Goal: Entertainment & Leisure: Consume media (video, audio)

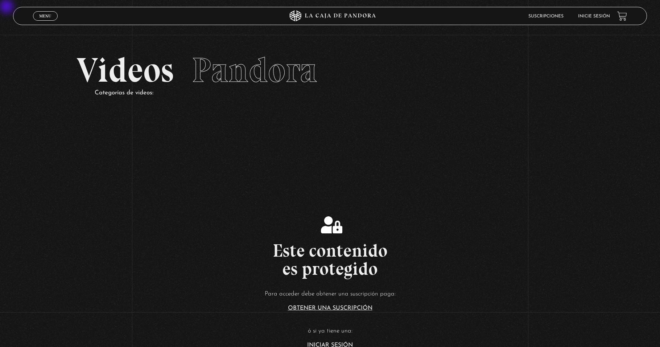
click at [203, 16] on link "Inicie sesión" at bounding box center [594, 16] width 32 height 4
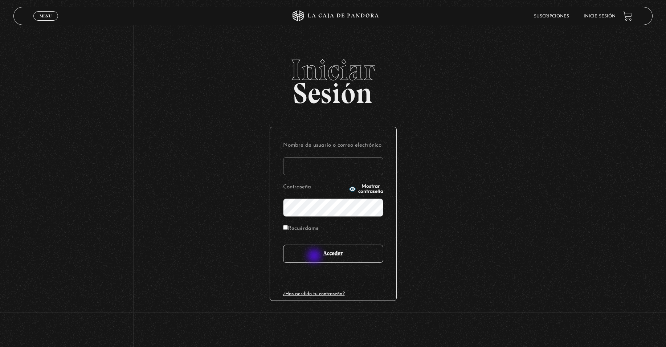
type input "delgadoyuleicy@gmail.com"
click at [315, 257] on input "Acceder" at bounding box center [333, 253] width 100 height 18
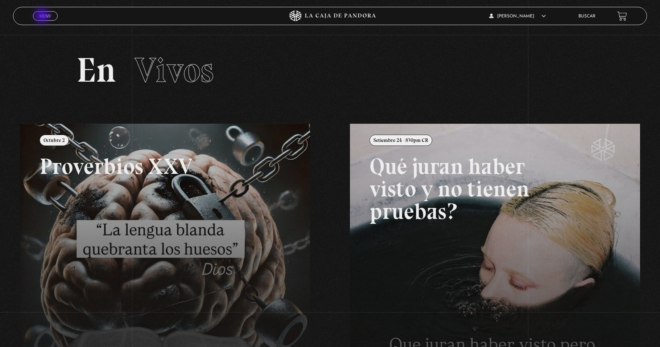
click at [43, 16] on span "Menu" at bounding box center [45, 16] width 12 height 4
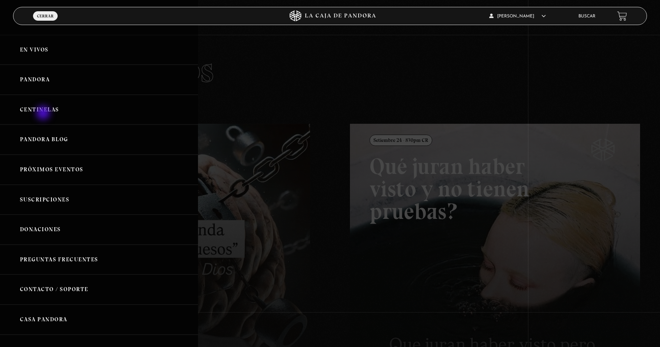
click at [44, 114] on link "Centinelas" at bounding box center [99, 110] width 198 height 30
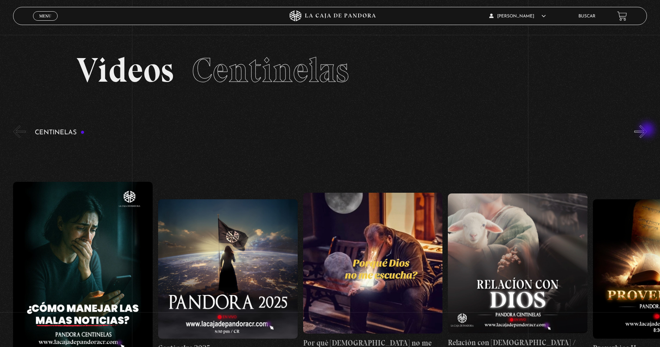
click at [647, 130] on button "»" at bounding box center [640, 131] width 13 height 13
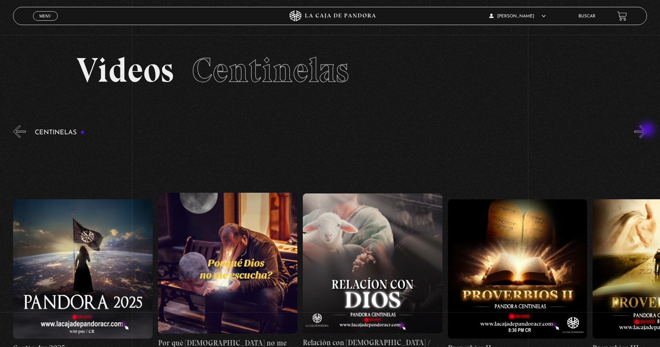
click at [647, 130] on button "»" at bounding box center [640, 131] width 13 height 13
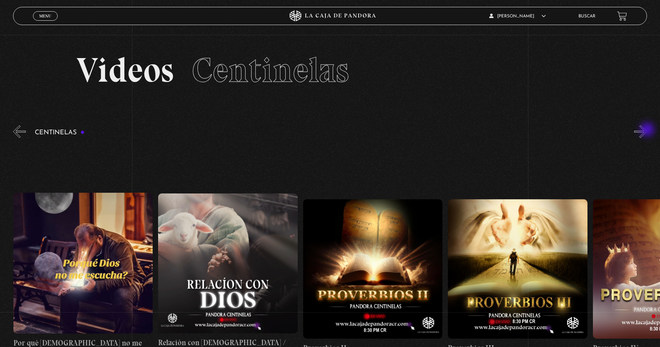
click at [647, 130] on button "»" at bounding box center [640, 131] width 13 height 13
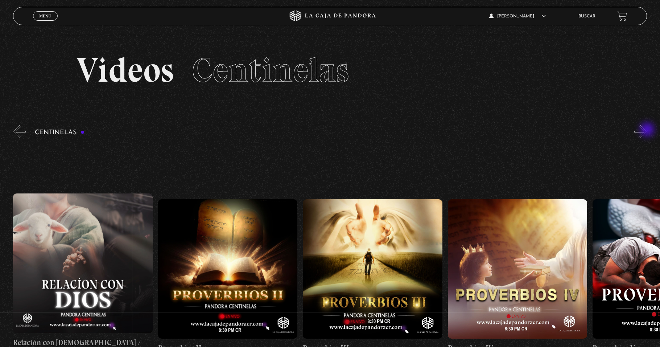
click at [647, 130] on button "»" at bounding box center [640, 131] width 13 height 13
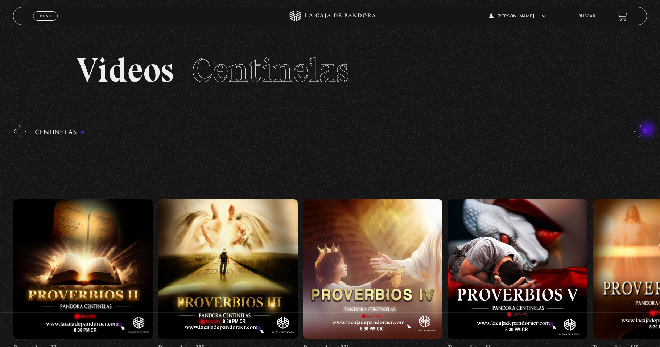
click at [647, 130] on button "»" at bounding box center [640, 131] width 13 height 13
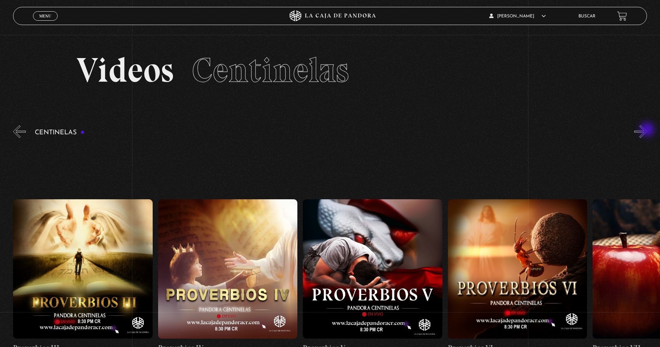
click at [647, 130] on button "»" at bounding box center [640, 131] width 13 height 13
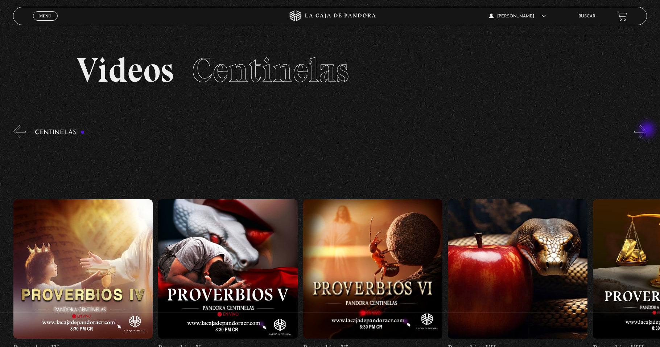
click at [647, 130] on button "»" at bounding box center [640, 131] width 13 height 13
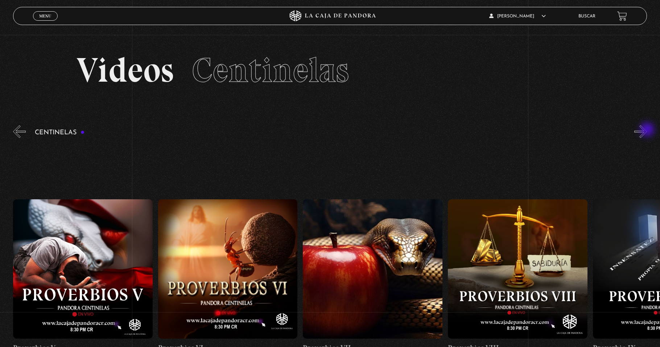
click at [647, 130] on button "»" at bounding box center [640, 131] width 13 height 13
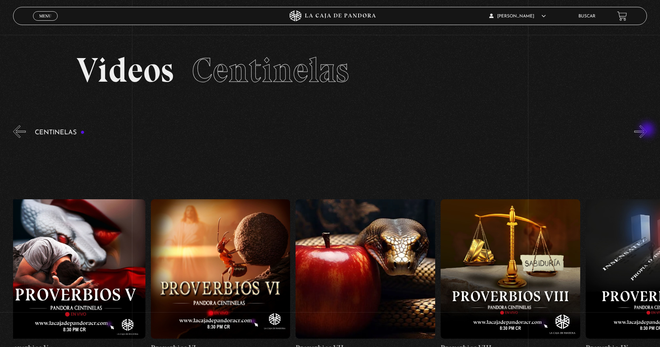
click at [647, 130] on button "»" at bounding box center [640, 131] width 13 height 13
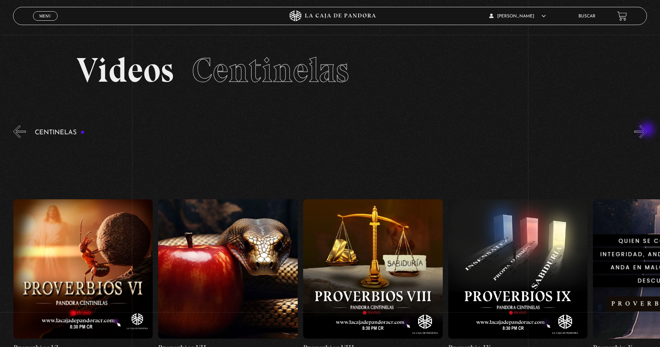
click at [647, 130] on button "»" at bounding box center [640, 131] width 13 height 13
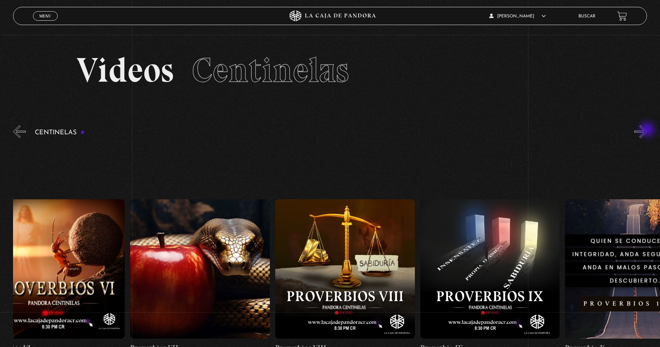
click at [647, 130] on button "»" at bounding box center [640, 131] width 13 height 13
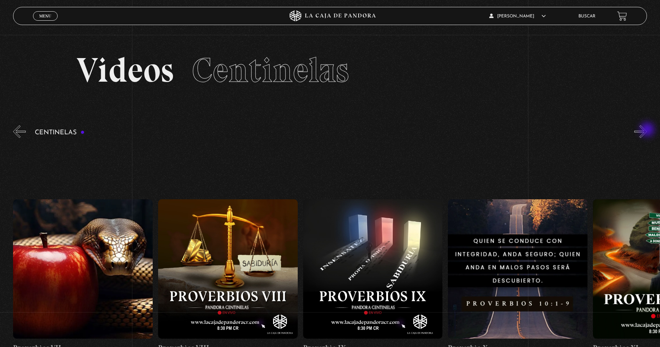
click at [647, 130] on button "»" at bounding box center [640, 131] width 13 height 13
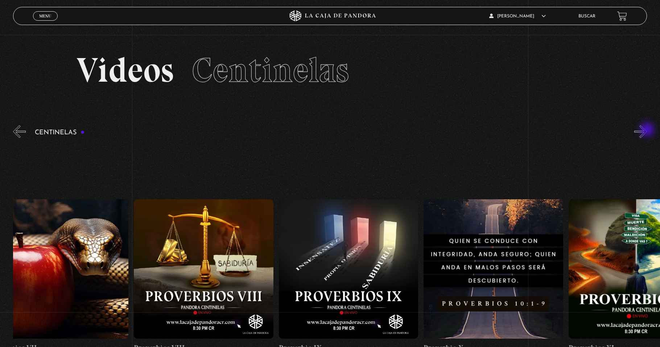
click at [647, 130] on button "»" at bounding box center [640, 131] width 13 height 13
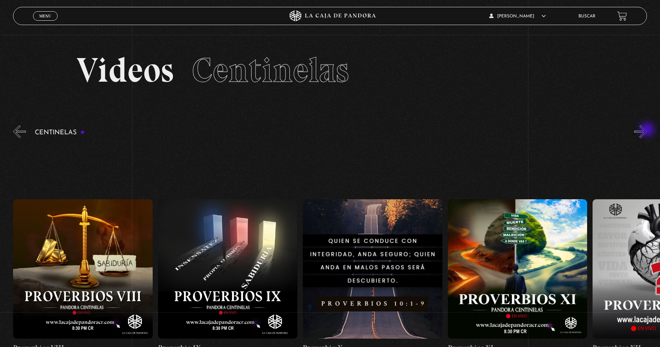
click at [647, 130] on button "»" at bounding box center [640, 131] width 13 height 13
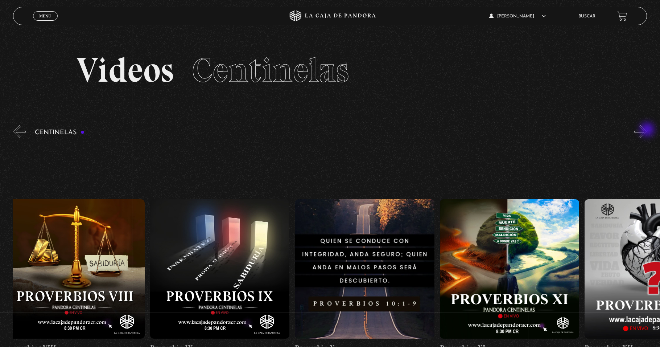
click at [647, 130] on button "»" at bounding box center [640, 131] width 13 height 13
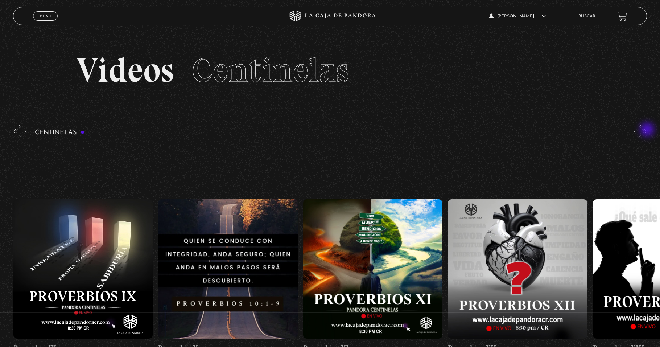
click at [647, 130] on button "»" at bounding box center [640, 131] width 13 height 13
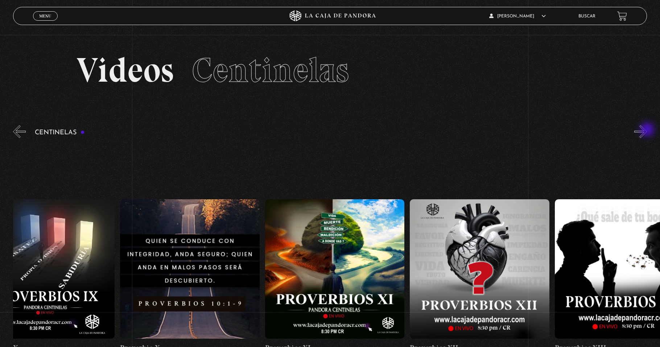
click at [647, 130] on button "»" at bounding box center [640, 131] width 13 height 13
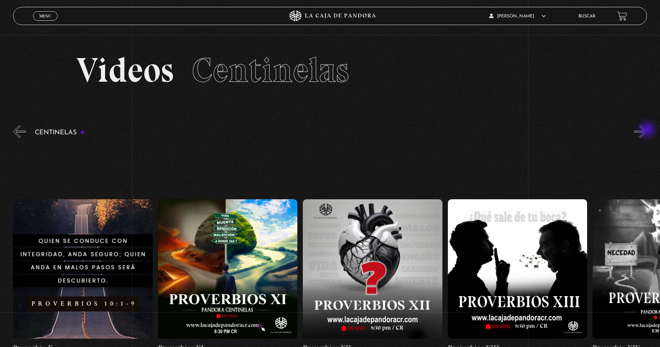
click at [647, 130] on button "»" at bounding box center [640, 131] width 13 height 13
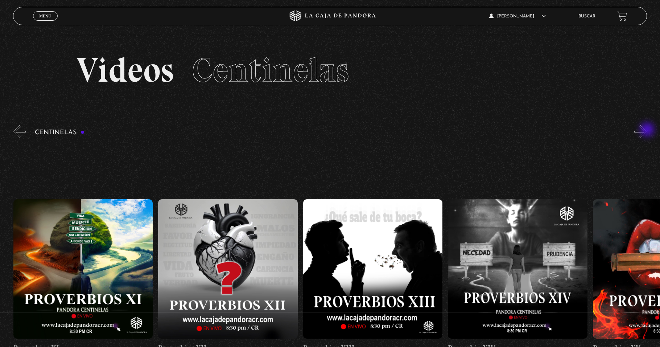
click at [647, 130] on button "»" at bounding box center [640, 131] width 13 height 13
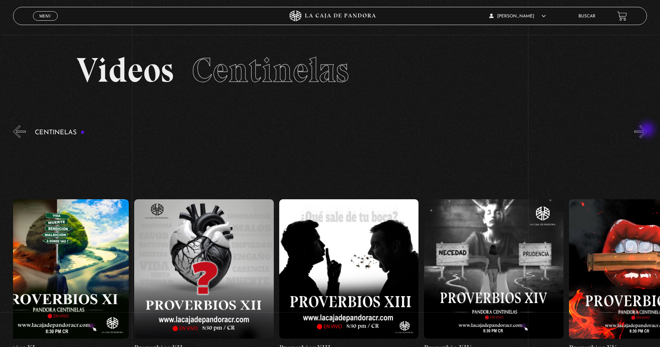
click at [647, 130] on button "»" at bounding box center [640, 131] width 13 height 13
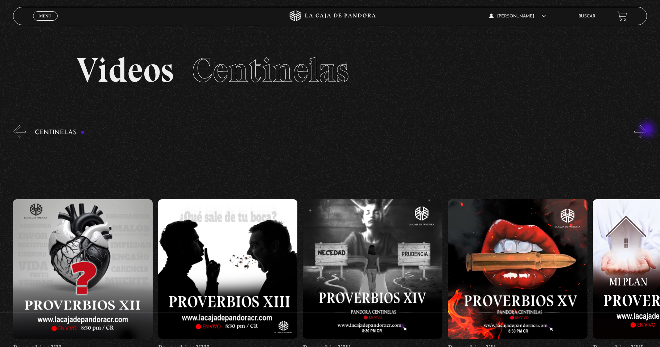
click at [647, 130] on button "»" at bounding box center [640, 131] width 13 height 13
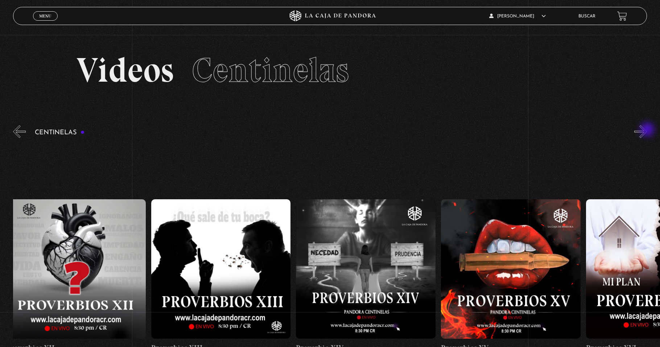
click at [647, 130] on button "»" at bounding box center [640, 131] width 13 height 13
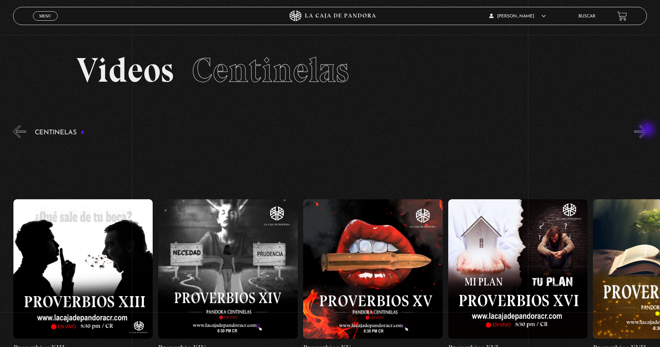
click at [647, 130] on button "»" at bounding box center [640, 131] width 13 height 13
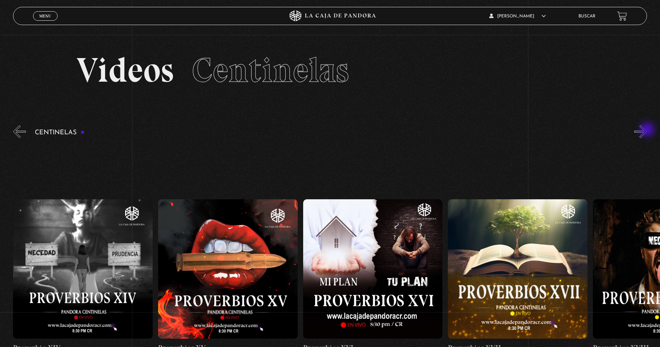
click at [647, 130] on button "»" at bounding box center [640, 131] width 13 height 13
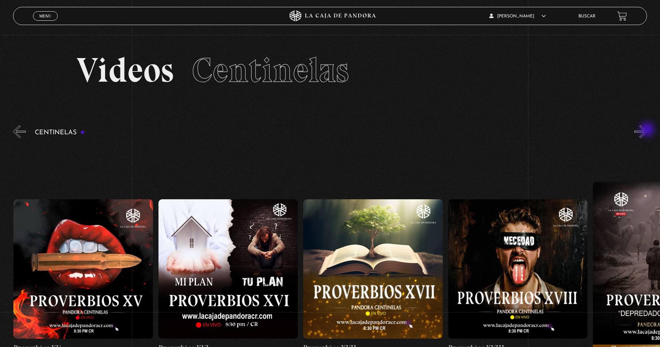
click at [647, 130] on button "»" at bounding box center [640, 131] width 13 height 13
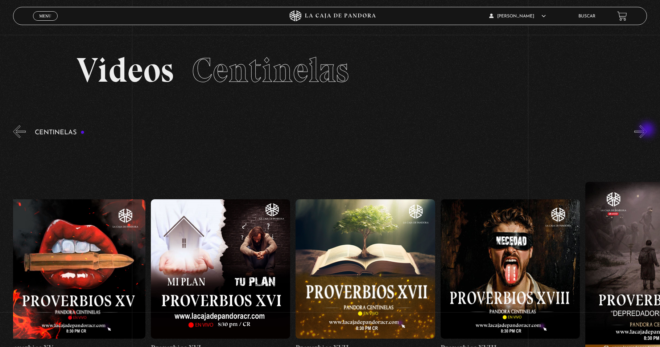
click at [647, 132] on button "»" at bounding box center [640, 131] width 13 height 13
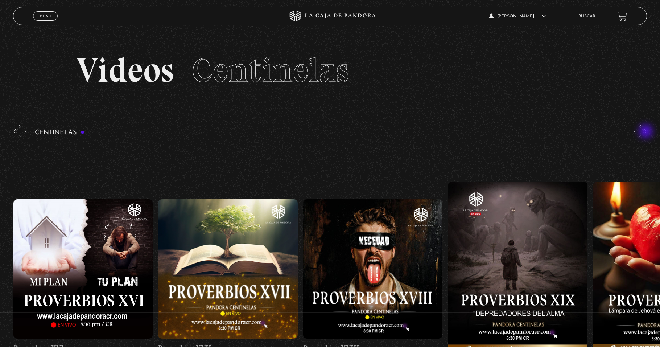
click at [647, 132] on button "»" at bounding box center [640, 131] width 13 height 13
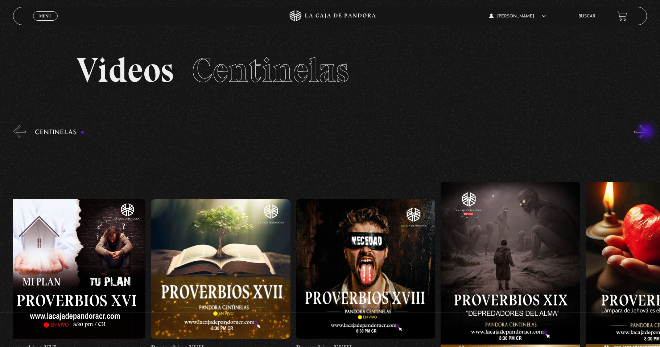
click at [647, 132] on button "»" at bounding box center [640, 131] width 13 height 13
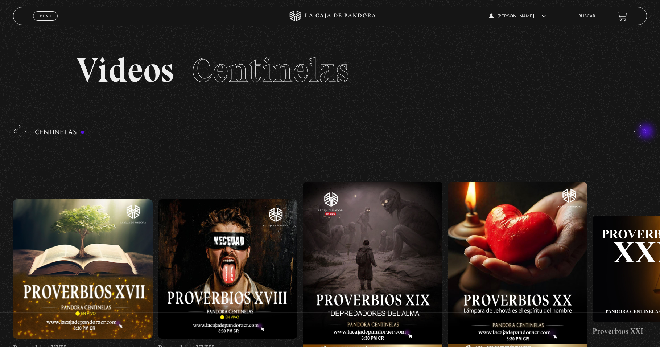
click at [647, 132] on button "»" at bounding box center [640, 131] width 13 height 13
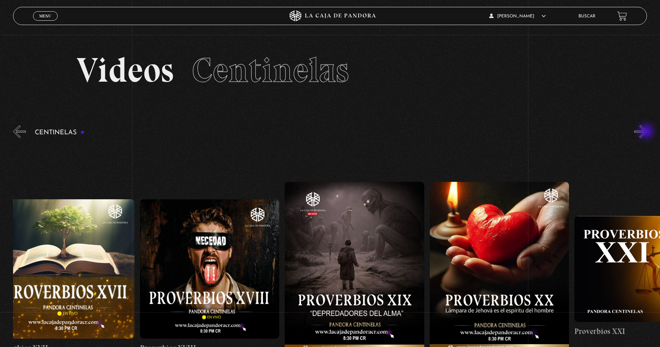
click at [647, 132] on button "»" at bounding box center [640, 131] width 13 height 13
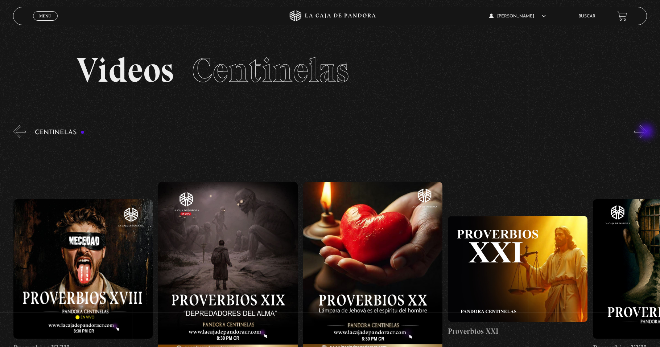
click at [647, 132] on button "»" at bounding box center [640, 131] width 13 height 13
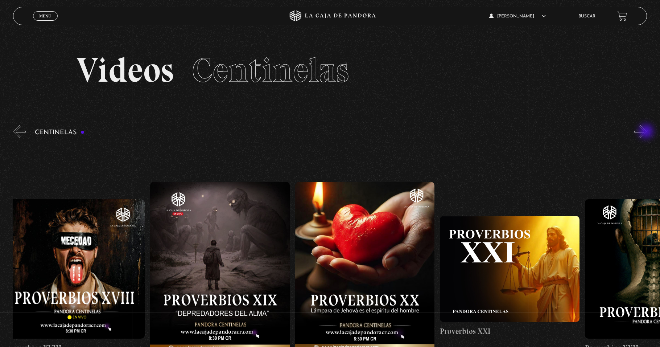
click at [647, 132] on button "»" at bounding box center [640, 131] width 13 height 13
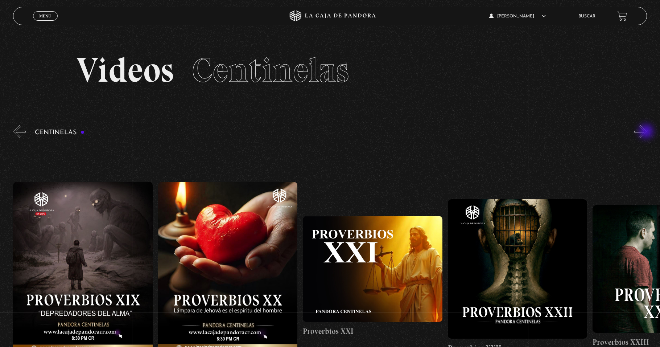
click at [647, 132] on button "»" at bounding box center [640, 131] width 13 height 13
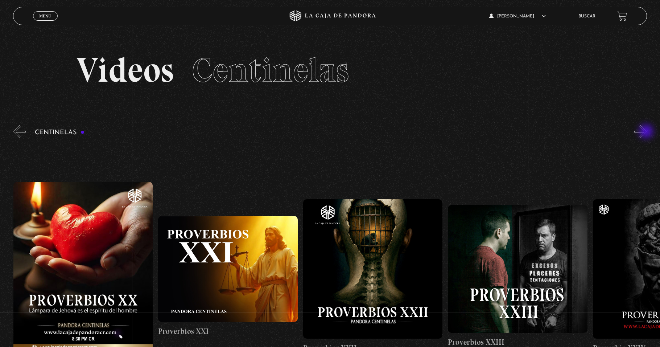
click at [647, 132] on button "»" at bounding box center [640, 131] width 13 height 13
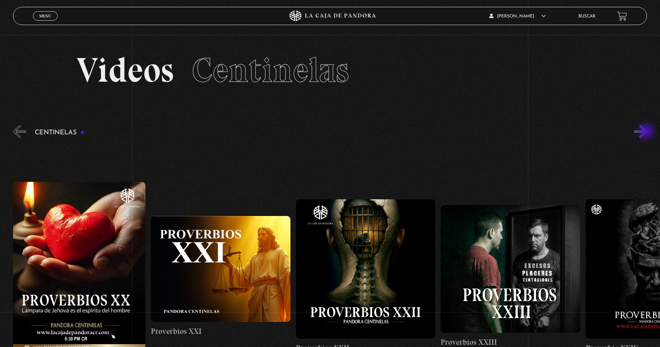
click at [647, 132] on button "»" at bounding box center [640, 131] width 13 height 13
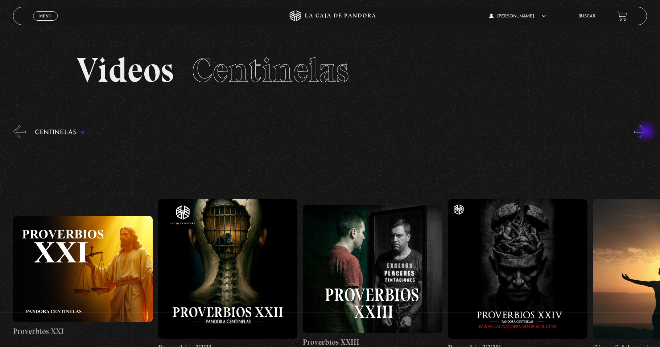
click at [647, 132] on button "»" at bounding box center [640, 131] width 13 height 13
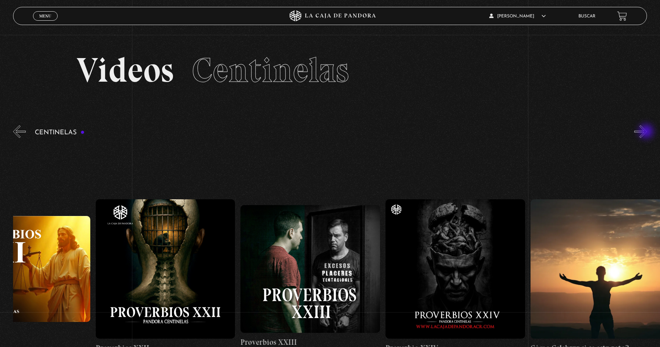
click at [647, 132] on button "»" at bounding box center [640, 131] width 13 height 13
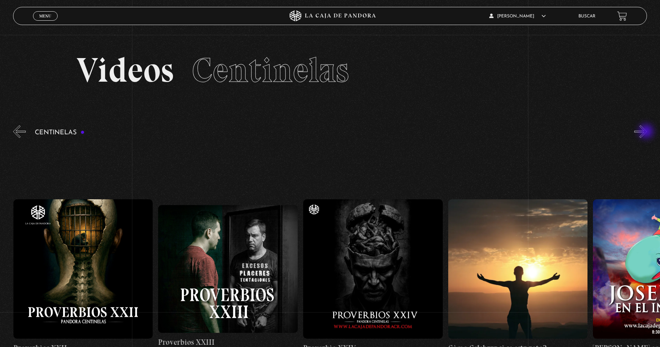
click at [647, 132] on button "»" at bounding box center [640, 131] width 13 height 13
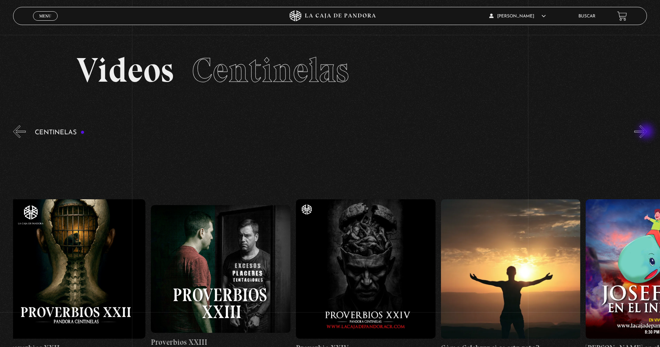
click at [647, 132] on button "»" at bounding box center [640, 131] width 13 height 13
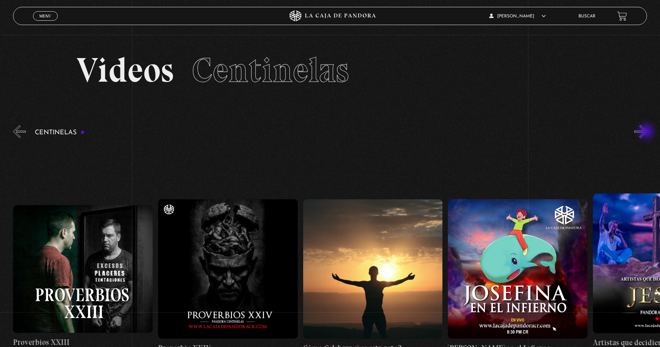
click at [647, 132] on button "»" at bounding box center [640, 131] width 13 height 13
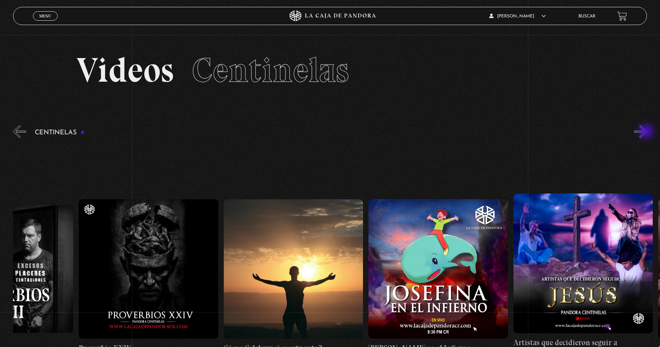
click at [647, 132] on button "»" at bounding box center [640, 131] width 13 height 13
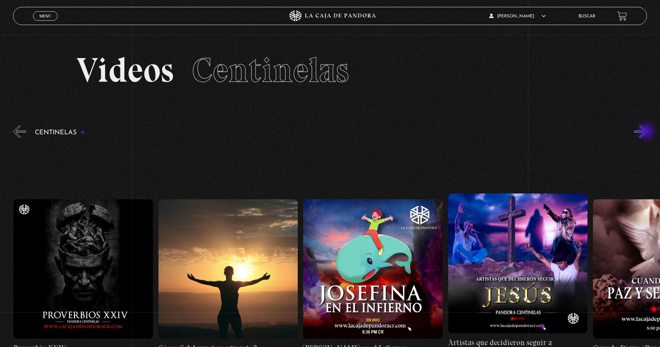
click at [647, 132] on button "»" at bounding box center [640, 131] width 13 height 13
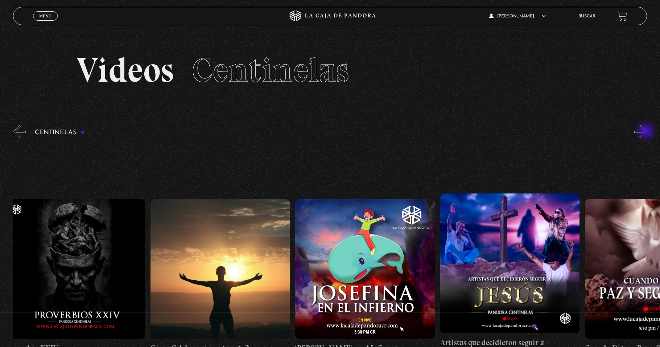
click at [647, 132] on button "»" at bounding box center [640, 131] width 13 height 13
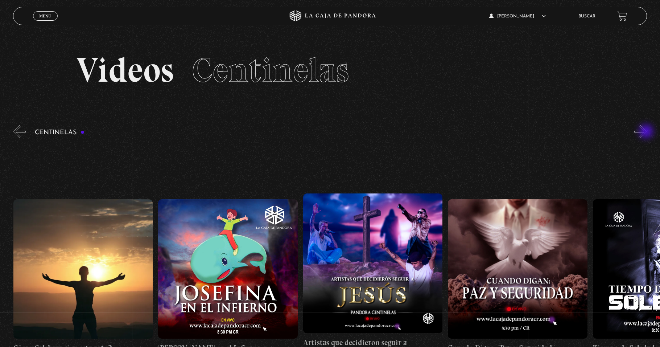
click at [647, 132] on button "»" at bounding box center [640, 131] width 13 height 13
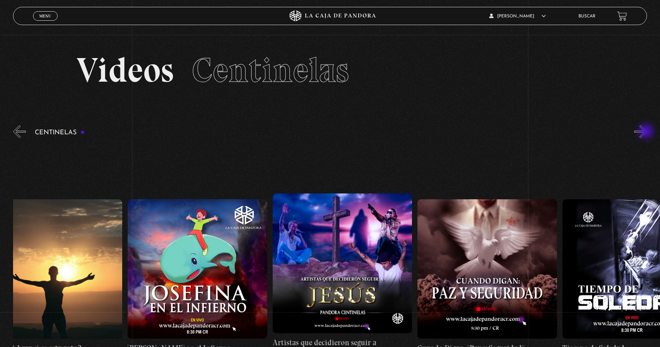
click at [647, 132] on button "»" at bounding box center [640, 131] width 13 height 13
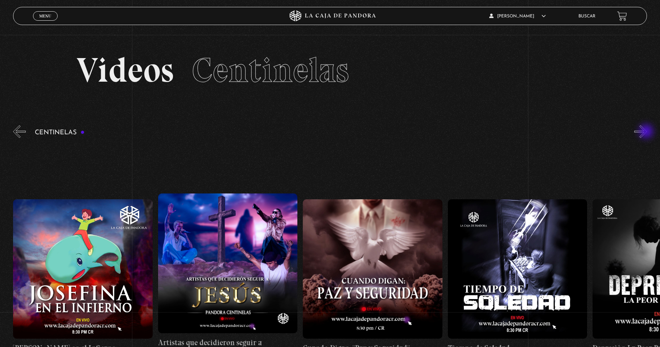
click at [647, 132] on button "»" at bounding box center [640, 131] width 13 height 13
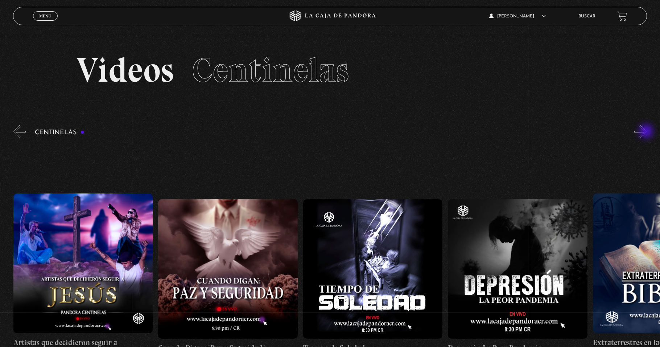
click at [647, 132] on button "»" at bounding box center [640, 131] width 13 height 13
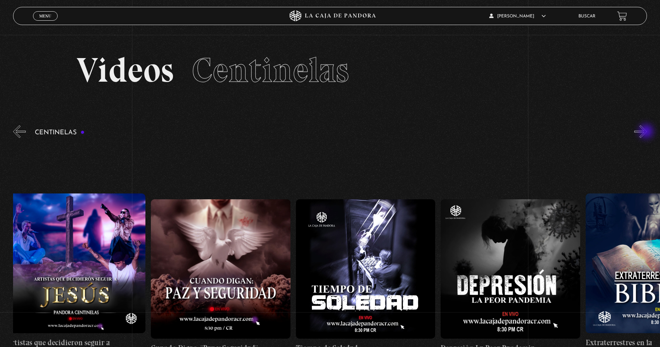
click at [647, 132] on button "»" at bounding box center [640, 131] width 13 height 13
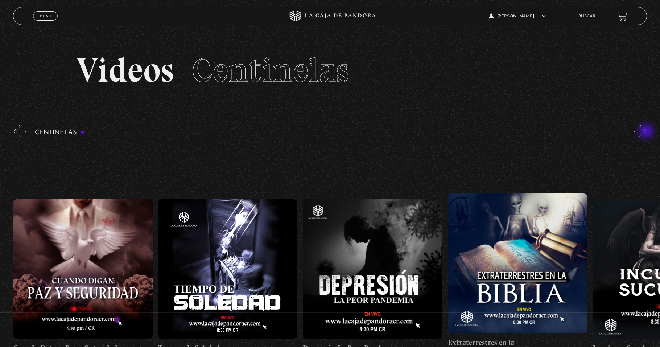
click at [647, 132] on button "»" at bounding box center [640, 131] width 13 height 13
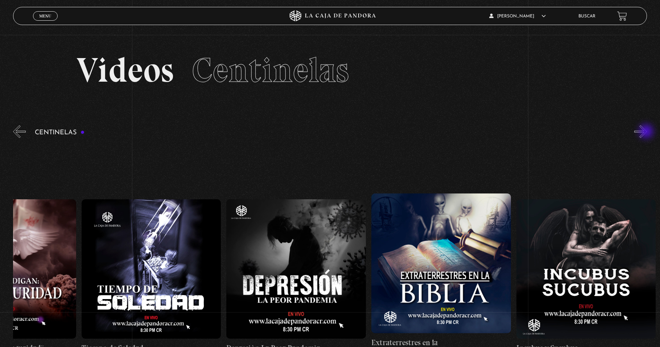
click at [647, 132] on button "»" at bounding box center [640, 131] width 13 height 13
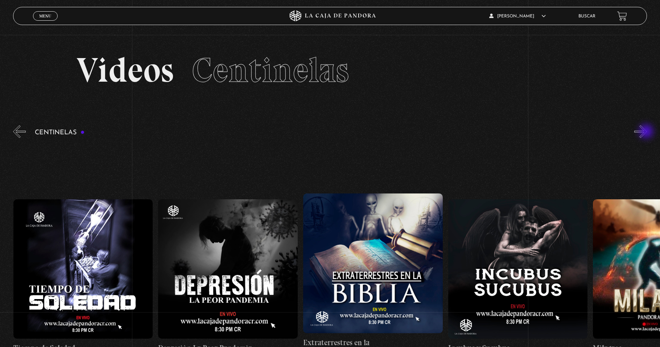
click at [647, 132] on button "»" at bounding box center [640, 131] width 13 height 13
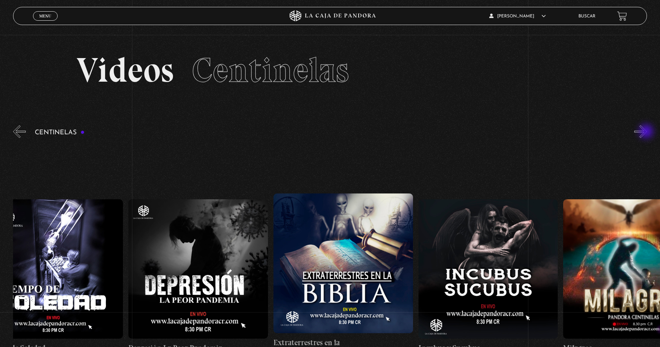
click at [647, 132] on button "»" at bounding box center [640, 131] width 13 height 13
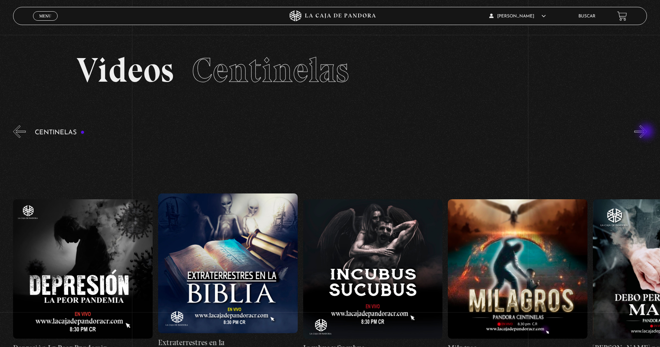
click at [647, 132] on button "»" at bounding box center [640, 131] width 13 height 13
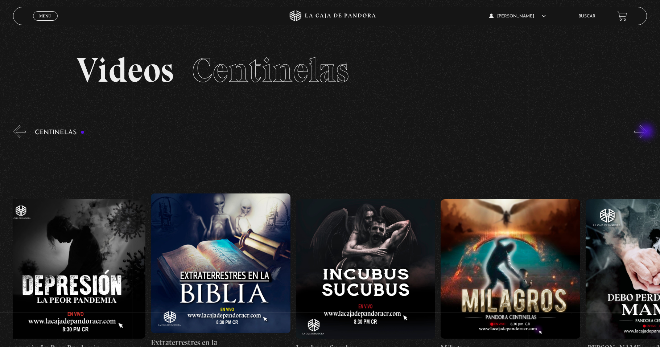
click at [647, 132] on button "»" at bounding box center [640, 131] width 13 height 13
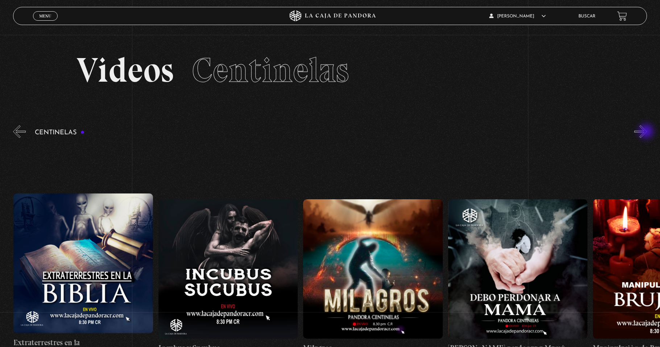
click at [647, 132] on button "»" at bounding box center [640, 131] width 13 height 13
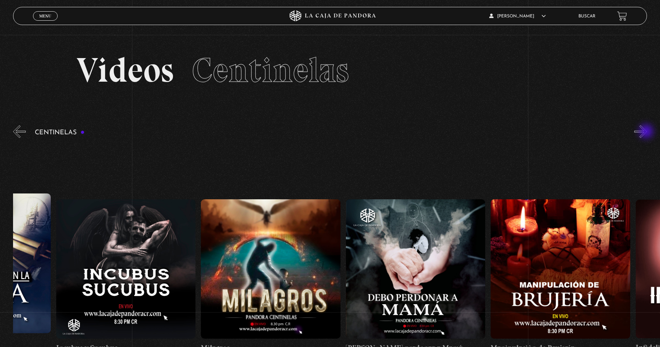
click at [647, 132] on button "»" at bounding box center [640, 131] width 13 height 13
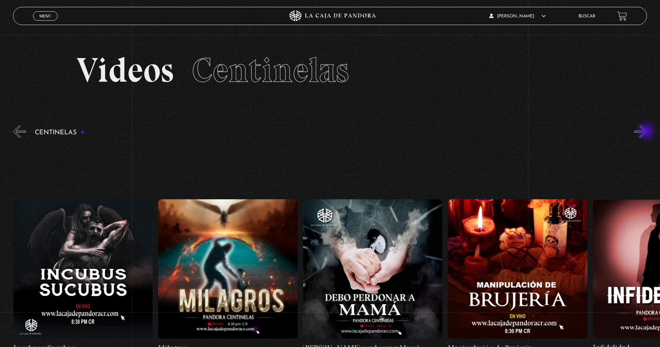
click at [647, 132] on button "»" at bounding box center [640, 131] width 13 height 13
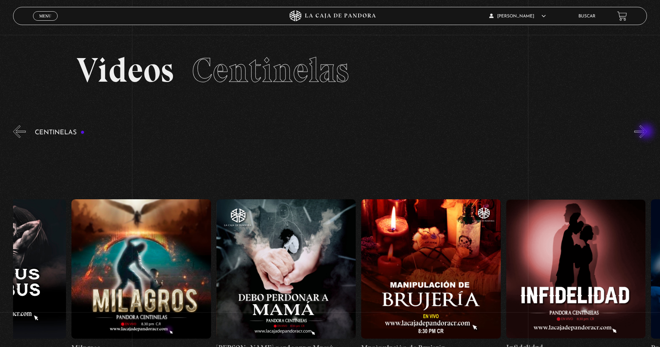
click at [647, 132] on button "»" at bounding box center [640, 131] width 13 height 13
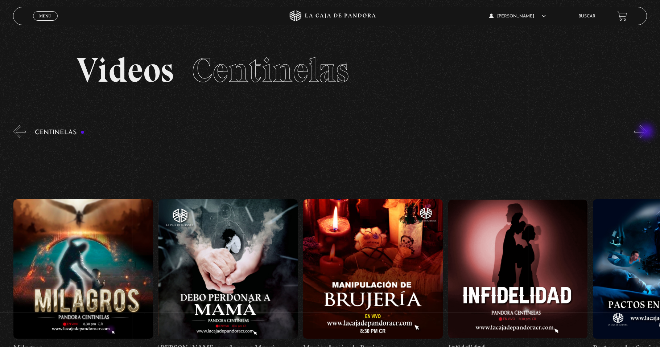
click at [647, 132] on button "»" at bounding box center [640, 131] width 13 height 13
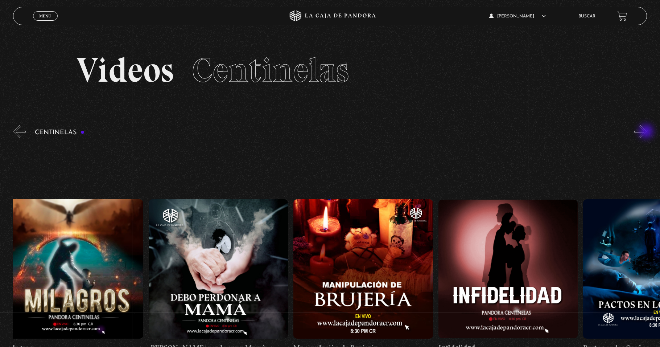
click at [647, 132] on button "»" at bounding box center [640, 131] width 13 height 13
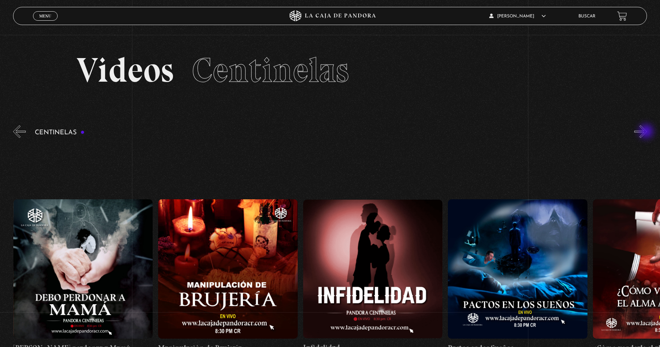
click at [647, 132] on button "»" at bounding box center [640, 131] width 13 height 13
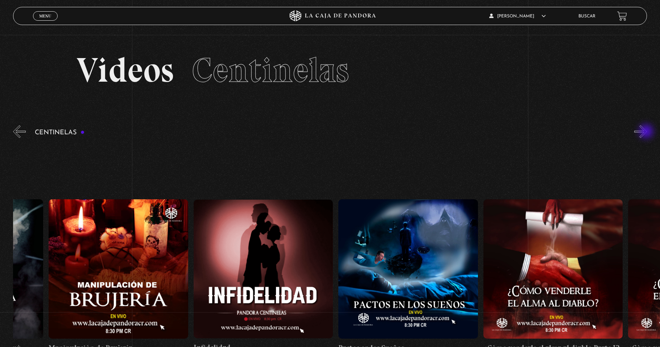
click at [647, 132] on button "»" at bounding box center [640, 131] width 13 height 13
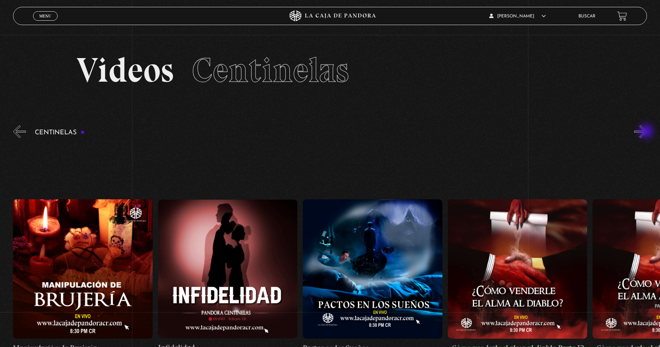
click at [647, 132] on button "»" at bounding box center [640, 131] width 13 height 13
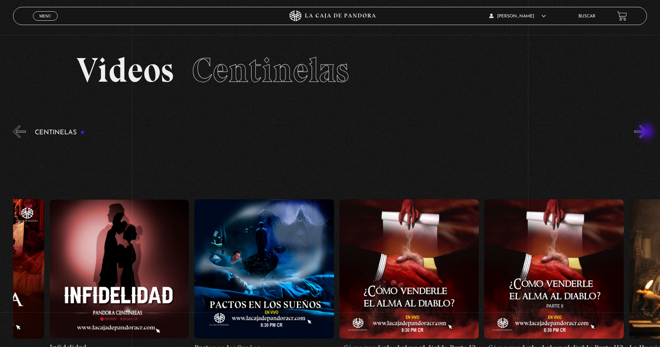
click at [647, 132] on button "»" at bounding box center [640, 131] width 13 height 13
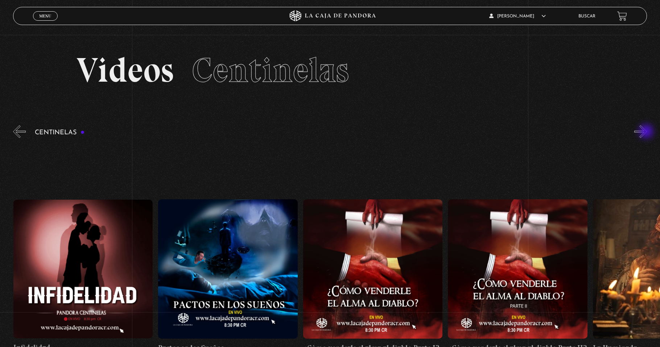
click at [647, 132] on button "»" at bounding box center [640, 131] width 13 height 13
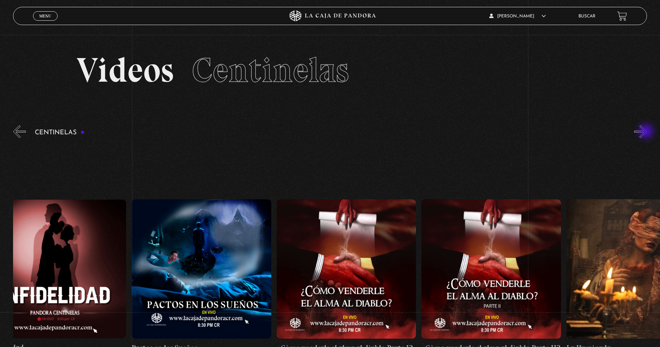
click at [647, 132] on button "»" at bounding box center [640, 131] width 13 height 13
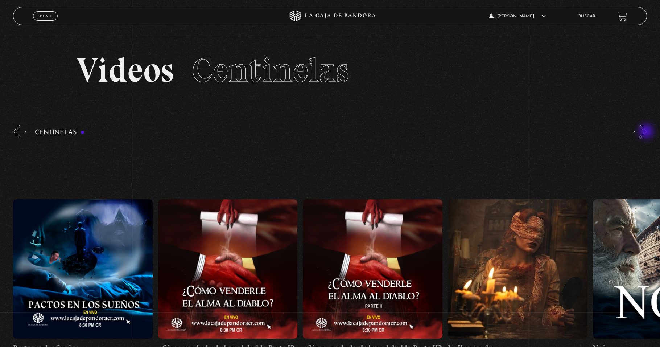
click at [647, 132] on button "»" at bounding box center [640, 131] width 13 height 13
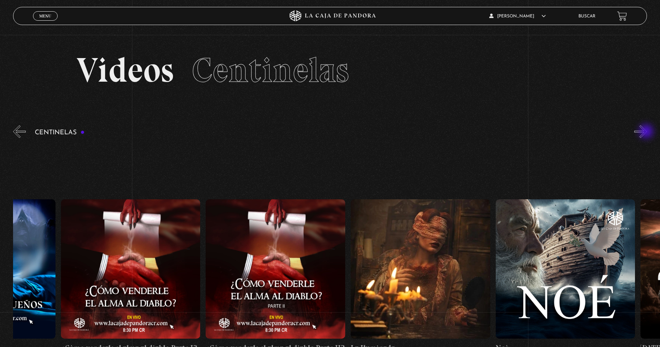
click at [647, 132] on button "»" at bounding box center [640, 131] width 13 height 13
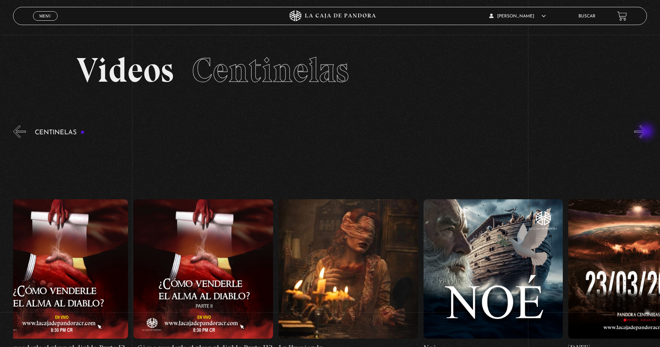
click at [647, 132] on button "»" at bounding box center [640, 131] width 13 height 13
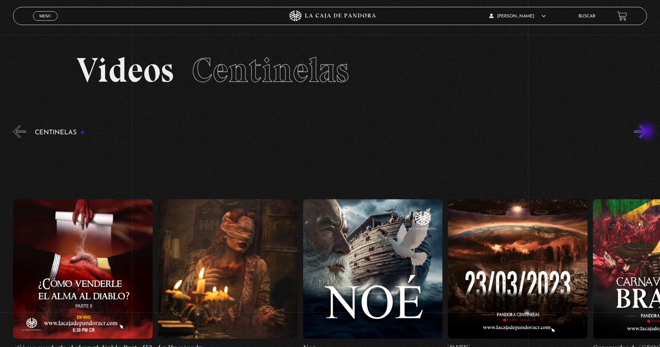
click at [647, 132] on button "»" at bounding box center [640, 131] width 13 height 13
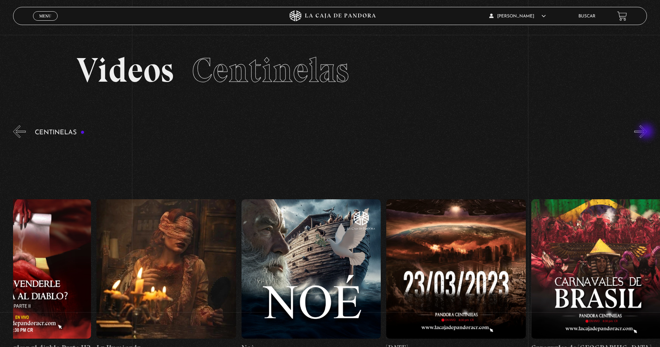
click at [647, 132] on button "»" at bounding box center [640, 131] width 13 height 13
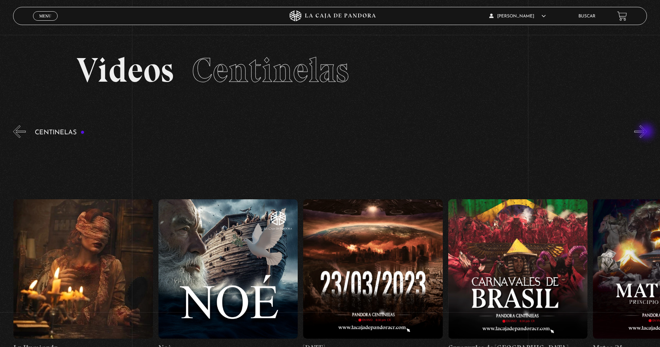
click at [647, 132] on button "»" at bounding box center [640, 131] width 13 height 13
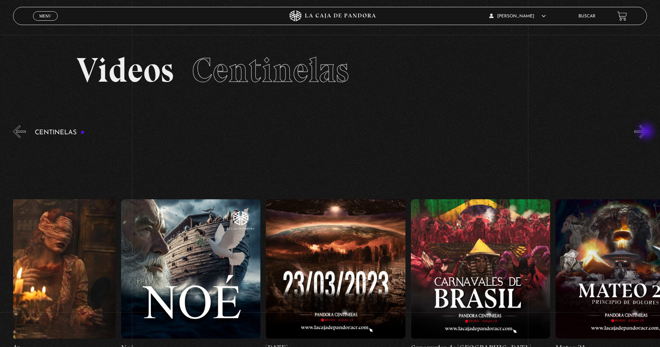
click at [647, 132] on button "»" at bounding box center [640, 131] width 13 height 13
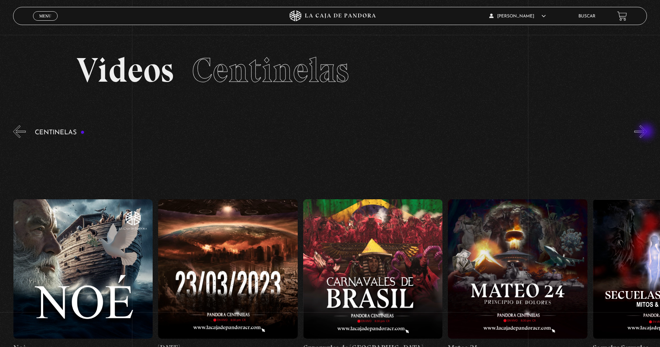
click at [647, 132] on button "»" at bounding box center [640, 131] width 13 height 13
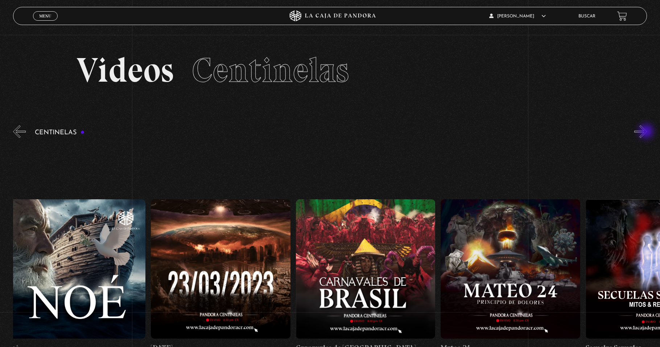
click at [647, 132] on button "»" at bounding box center [640, 131] width 13 height 13
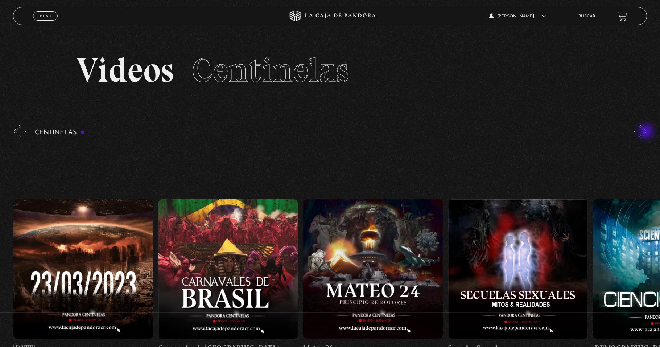
click at [647, 132] on button "»" at bounding box center [640, 131] width 13 height 13
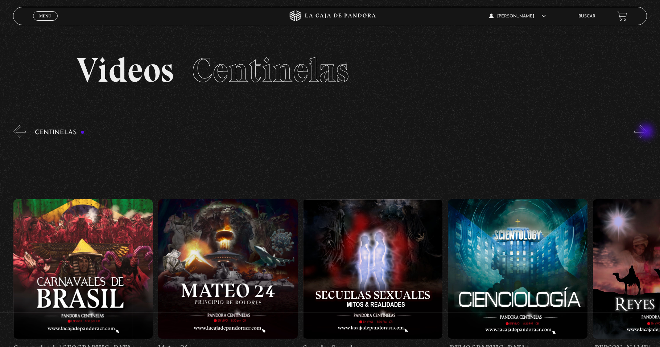
click at [647, 132] on button "»" at bounding box center [640, 131] width 13 height 13
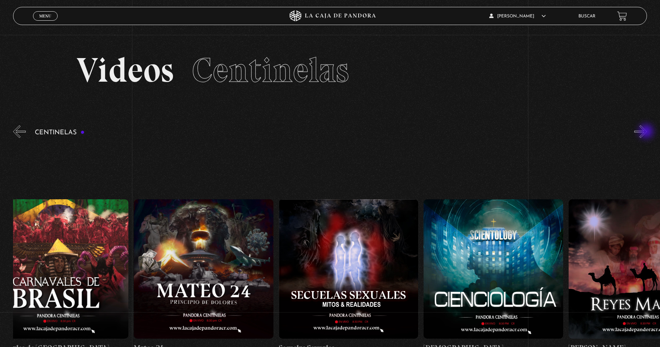
click at [647, 132] on button "»" at bounding box center [640, 131] width 13 height 13
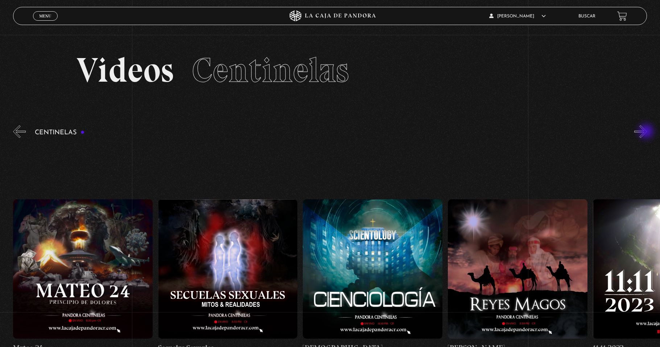
click at [647, 132] on button "»" at bounding box center [640, 131] width 13 height 13
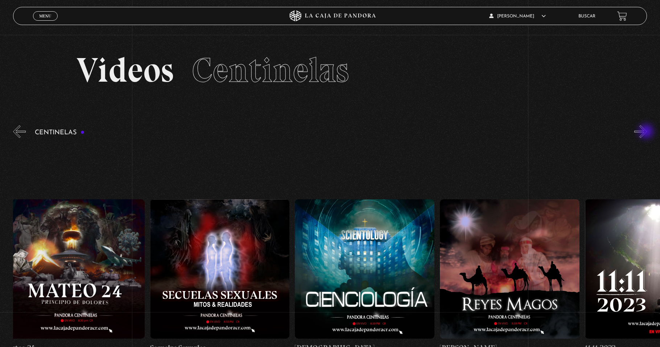
click at [647, 132] on button "»" at bounding box center [640, 131] width 13 height 13
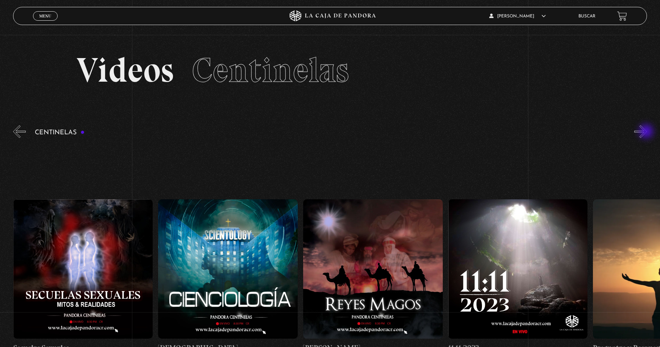
click at [647, 132] on button "»" at bounding box center [640, 131] width 13 height 13
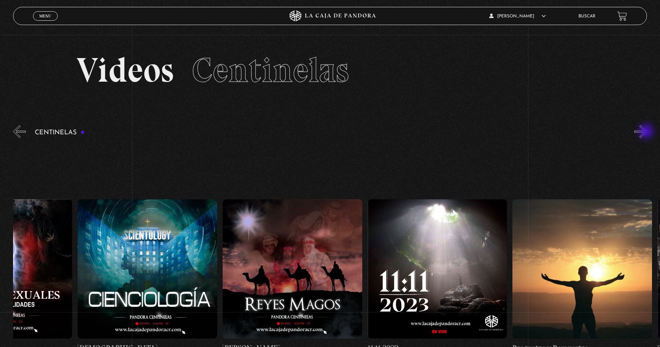
click at [647, 132] on button "»" at bounding box center [640, 131] width 13 height 13
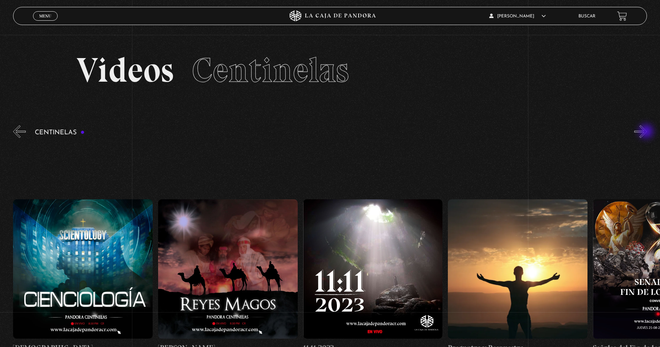
click at [647, 132] on button "»" at bounding box center [640, 131] width 13 height 13
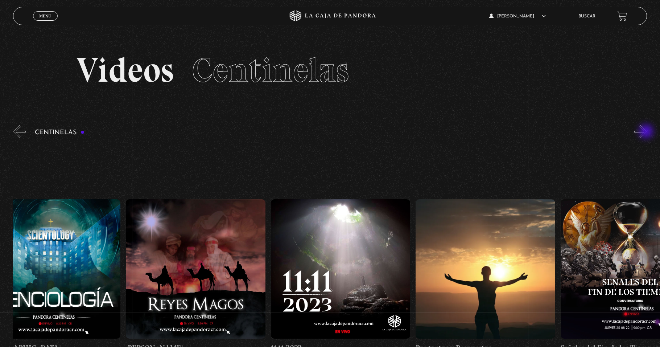
click at [647, 132] on button "»" at bounding box center [640, 131] width 13 height 13
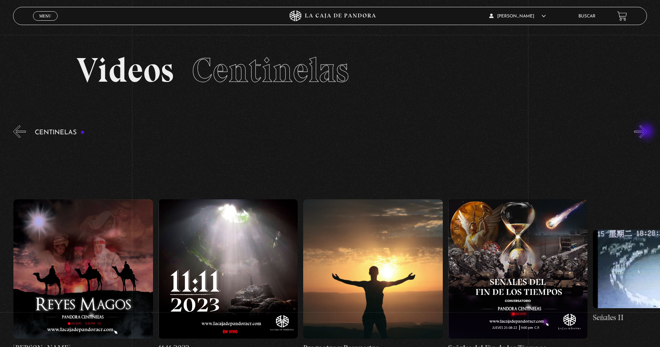
click at [647, 132] on button "»" at bounding box center [640, 131] width 13 height 13
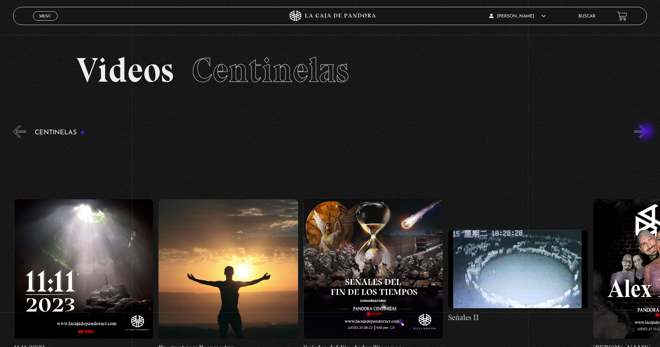
click at [647, 132] on button "»" at bounding box center [640, 131] width 13 height 13
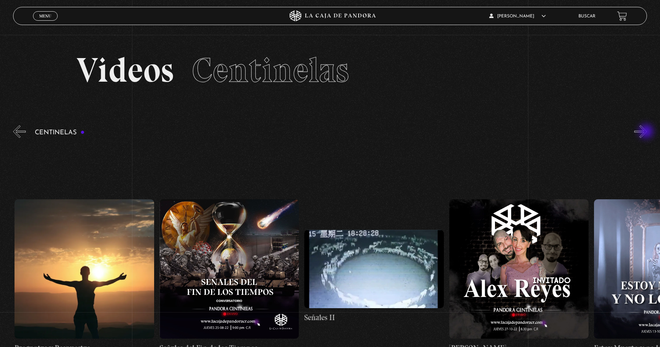
click at [647, 132] on button "»" at bounding box center [640, 131] width 13 height 13
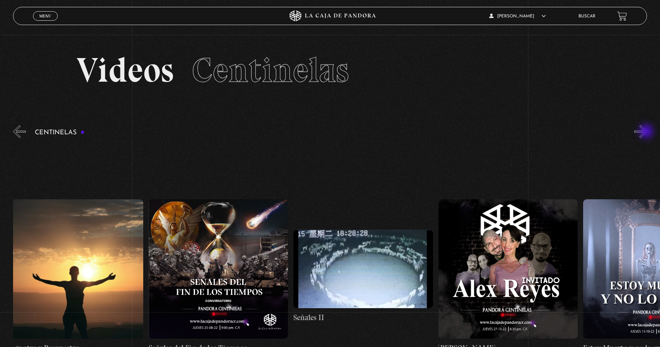
click at [647, 132] on button "»" at bounding box center [640, 131] width 13 height 13
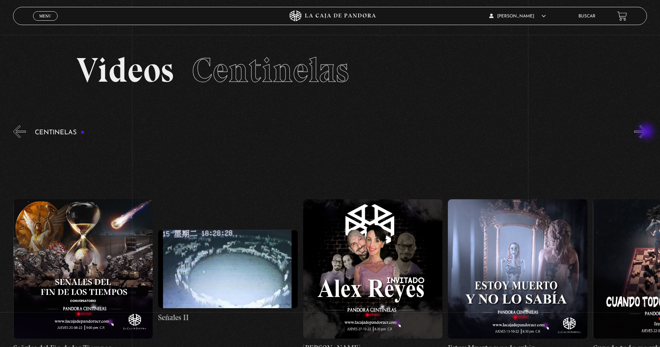
scroll to position [0, 7536]
click at [647, 132] on button "»" at bounding box center [640, 131] width 13 height 13
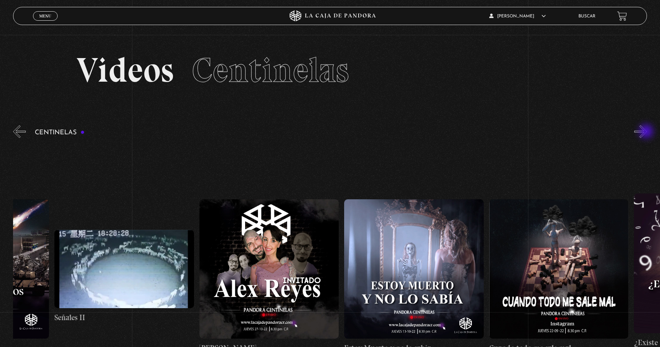
click at [647, 132] on button "»" at bounding box center [640, 131] width 13 height 13
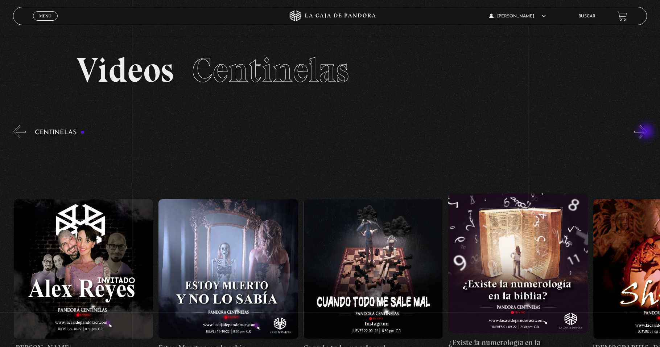
click at [647, 132] on button "»" at bounding box center [640, 131] width 13 height 13
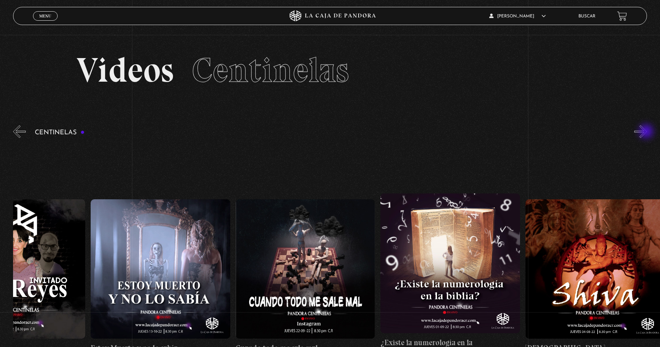
click at [647, 132] on button "»" at bounding box center [640, 131] width 13 height 13
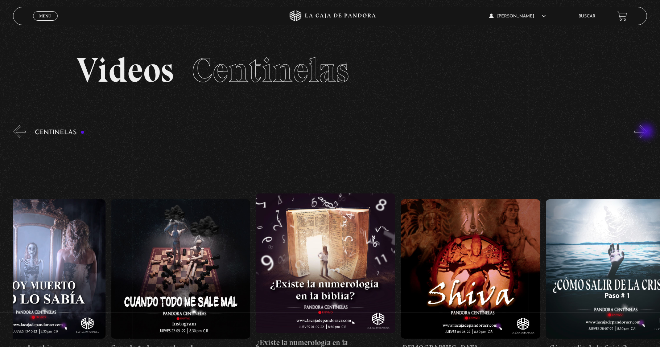
click at [647, 132] on button "»" at bounding box center [640, 131] width 13 height 13
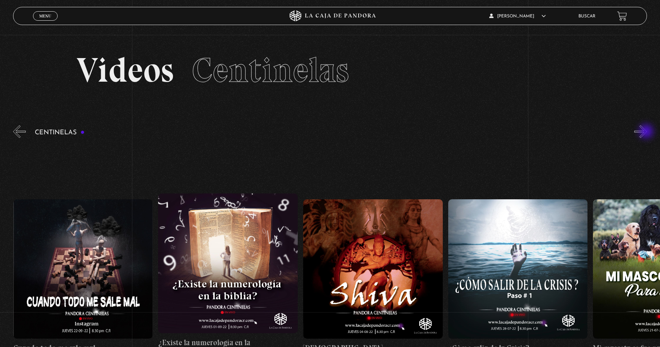
click at [647, 132] on button "»" at bounding box center [640, 131] width 13 height 13
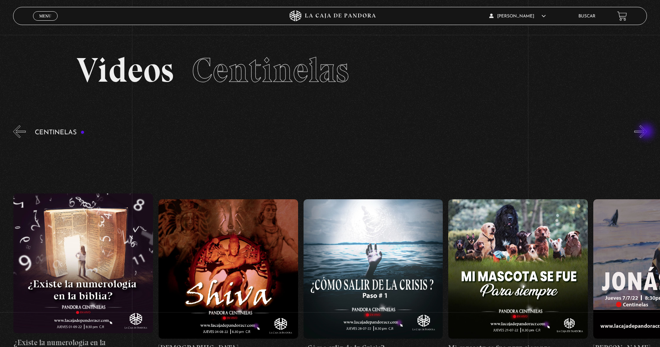
click at [647, 132] on button "»" at bounding box center [640, 131] width 13 height 13
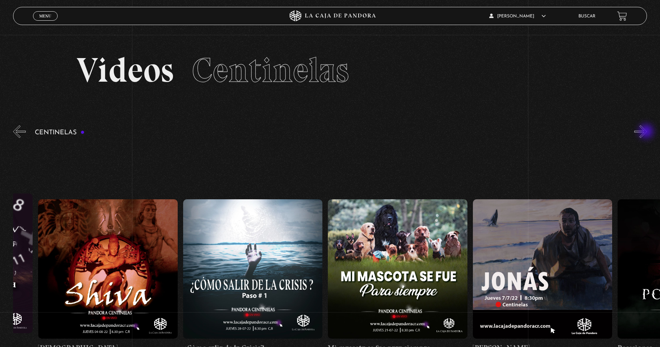
click at [647, 132] on button "»" at bounding box center [640, 131] width 13 height 13
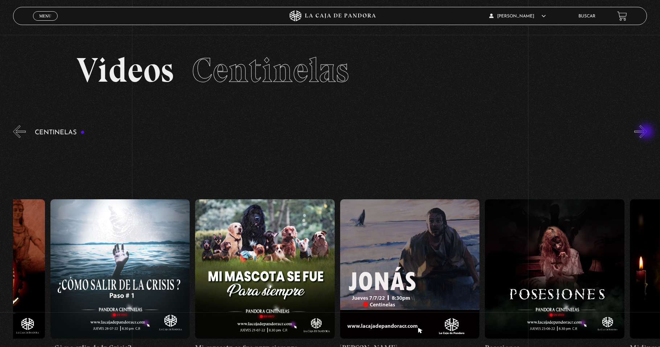
click at [647, 132] on button "»" at bounding box center [640, 131] width 13 height 13
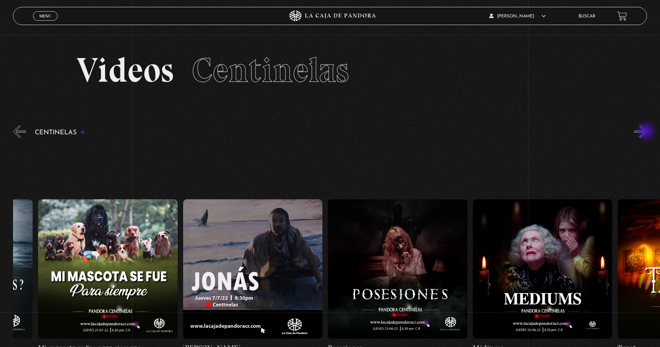
click at [647, 132] on button "»" at bounding box center [640, 131] width 13 height 13
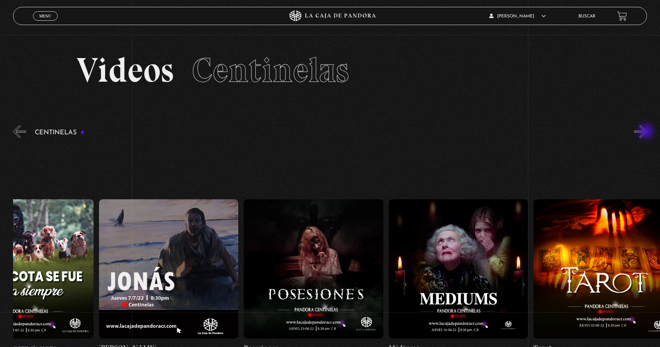
click at [647, 132] on button "»" at bounding box center [640, 131] width 13 height 13
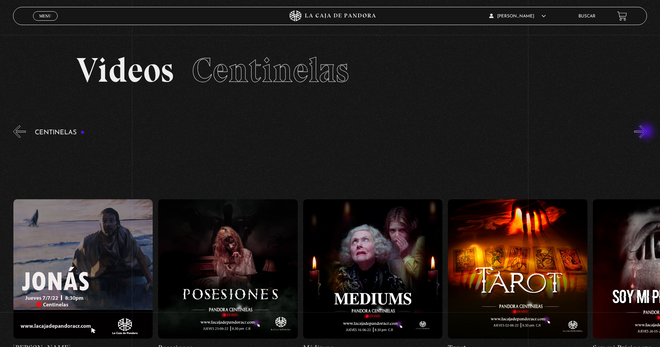
click at [647, 132] on button "»" at bounding box center [640, 131] width 13 height 13
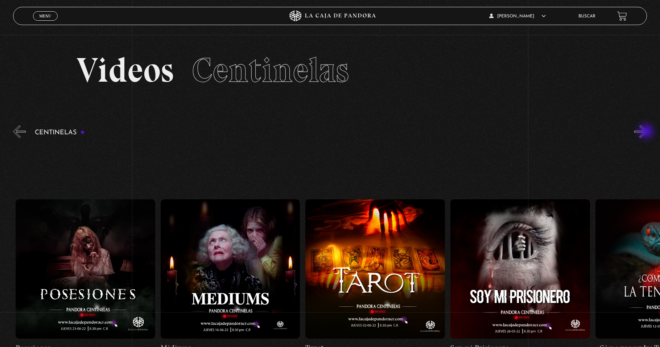
click at [647, 133] on button "»" at bounding box center [640, 131] width 13 height 13
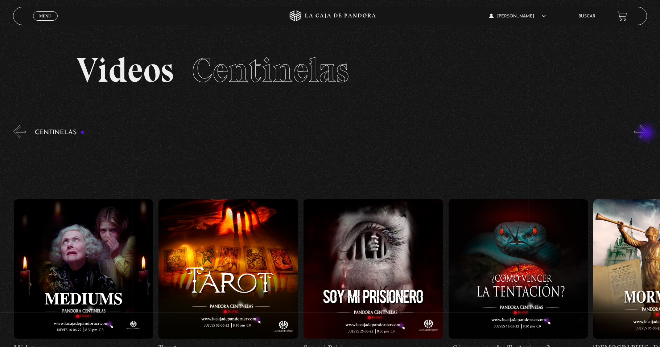
click at [647, 133] on button "»" at bounding box center [640, 131] width 13 height 13
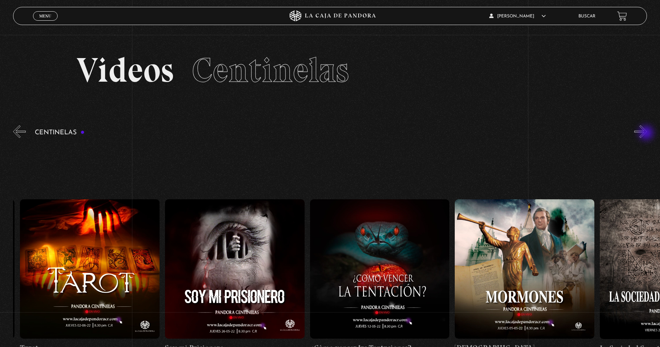
click at [647, 133] on button "»" at bounding box center [640, 131] width 13 height 13
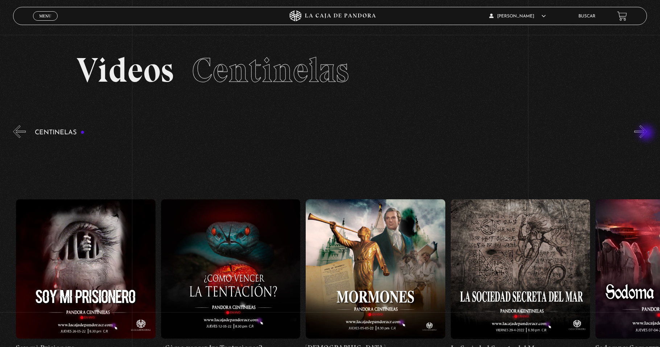
click at [647, 133] on button "»" at bounding box center [640, 131] width 13 height 13
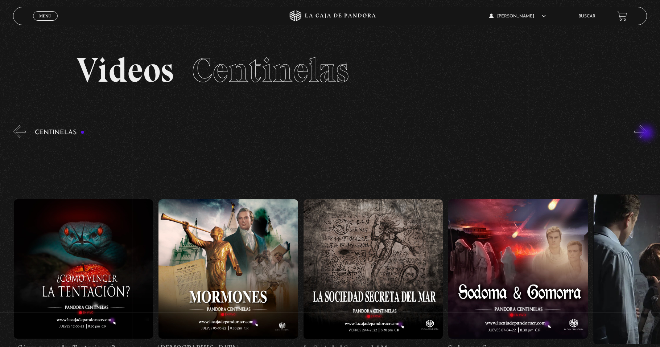
scroll to position [0, 9565]
click at [647, 133] on button "»" at bounding box center [640, 131] width 13 height 13
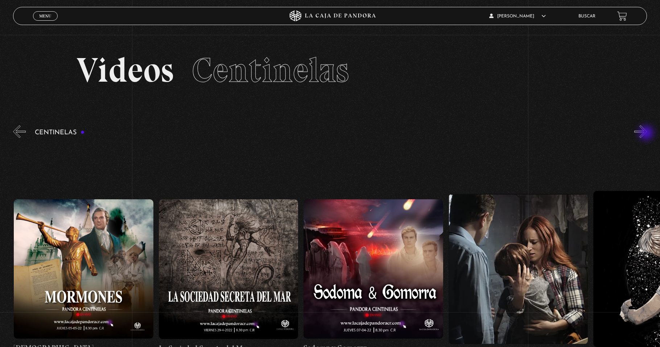
click at [647, 133] on button "»" at bounding box center [640, 131] width 13 height 13
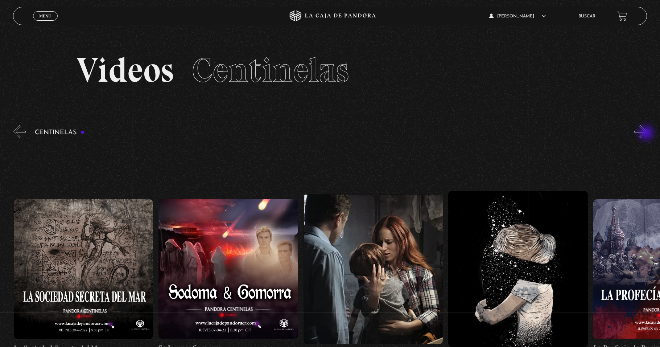
click at [647, 133] on button "»" at bounding box center [640, 131] width 13 height 13
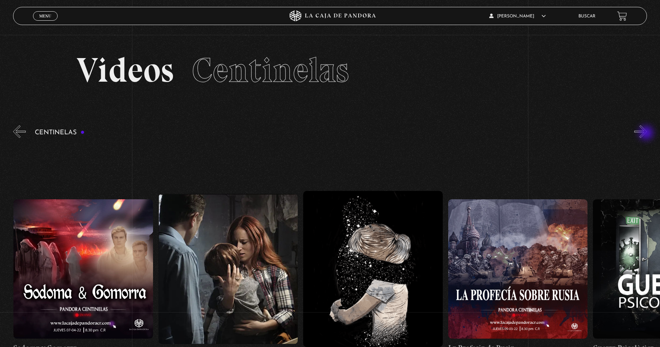
click at [647, 133] on button "»" at bounding box center [640, 131] width 13 height 13
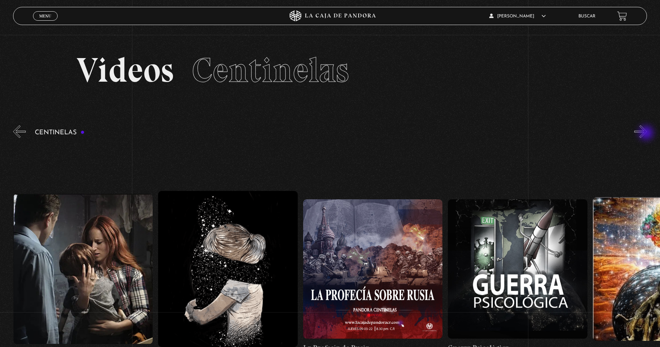
click at [647, 133] on button "»" at bounding box center [640, 131] width 13 height 13
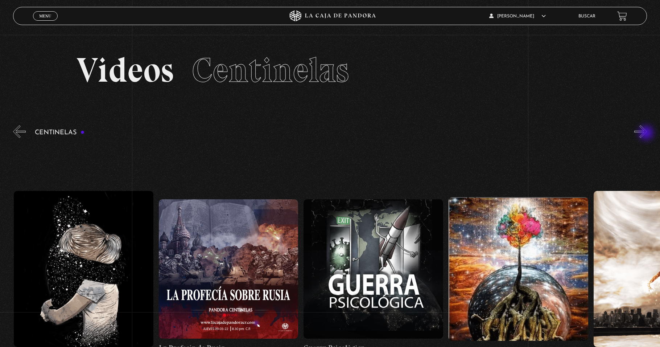
click at [647, 133] on button "»" at bounding box center [640, 131] width 13 height 13
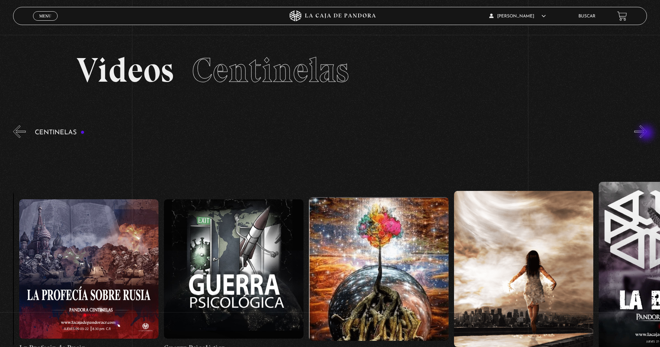
click at [647, 133] on button "»" at bounding box center [640, 131] width 13 height 13
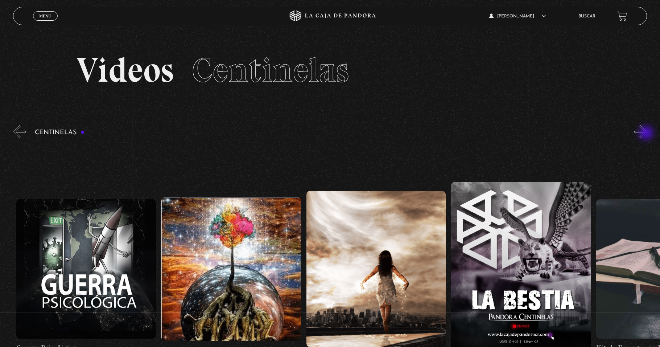
click at [647, 133] on button "»" at bounding box center [640, 131] width 13 height 13
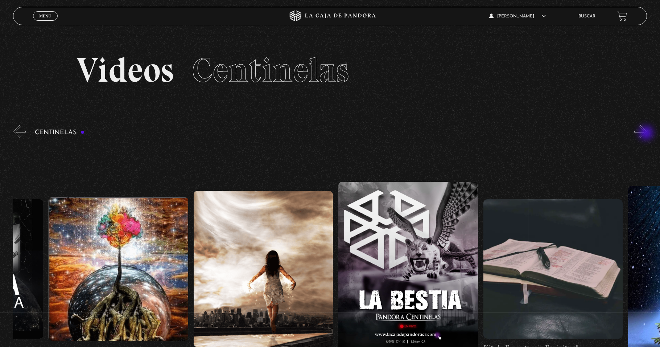
click at [647, 133] on button "»" at bounding box center [640, 131] width 13 height 13
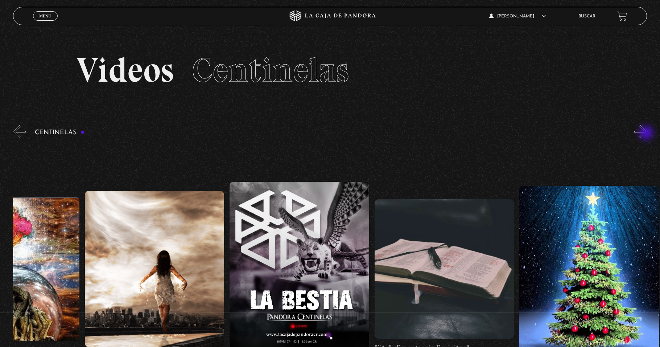
click at [647, 133] on button "»" at bounding box center [640, 131] width 13 height 13
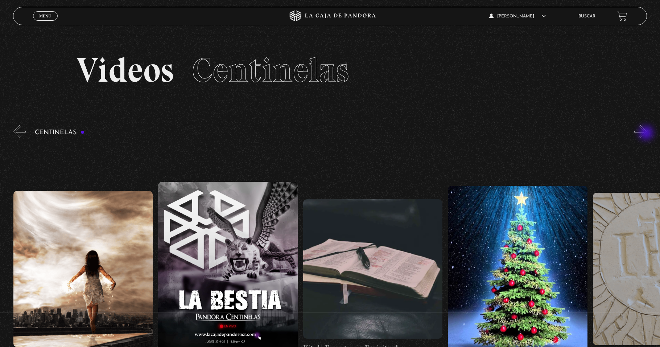
click at [647, 133] on button "»" at bounding box center [640, 131] width 13 height 13
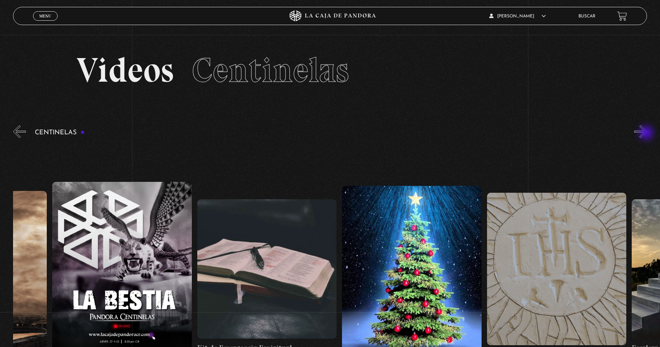
click at [647, 133] on button "»" at bounding box center [640, 131] width 13 height 13
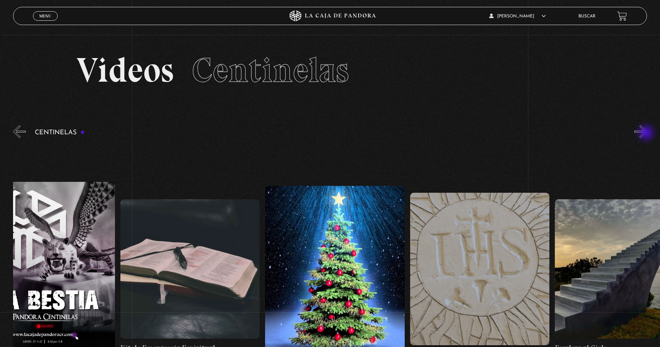
click at [647, 133] on button "»" at bounding box center [640, 131] width 13 height 13
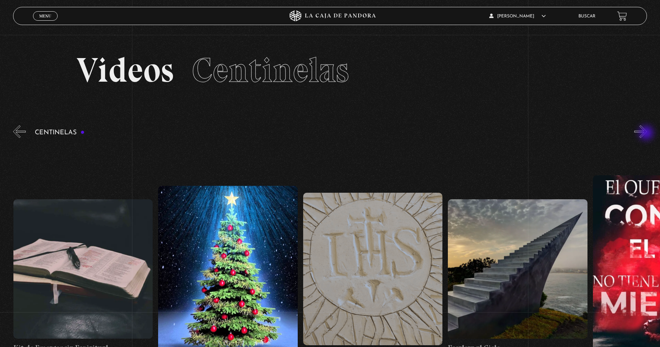
click at [647, 133] on button "»" at bounding box center [640, 131] width 13 height 13
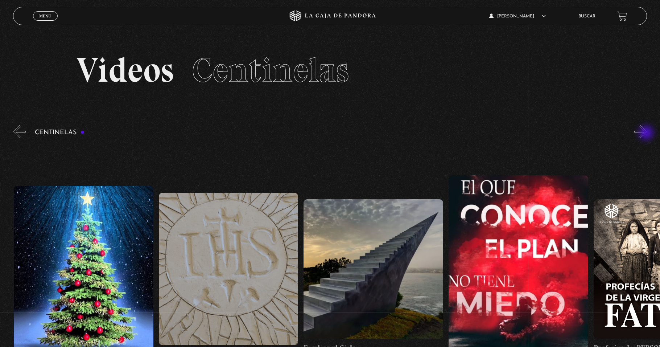
click at [647, 133] on button "»" at bounding box center [640, 131] width 13 height 13
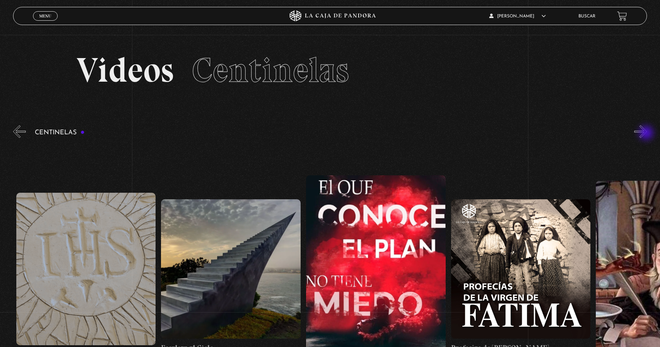
click at [647, 133] on button "»" at bounding box center [640, 131] width 13 height 13
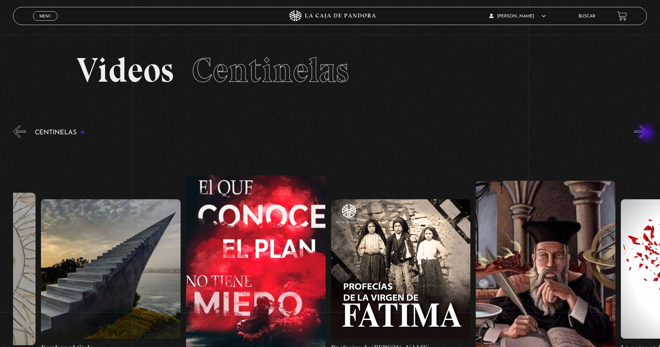
click at [647, 133] on button "»" at bounding box center [640, 131] width 13 height 13
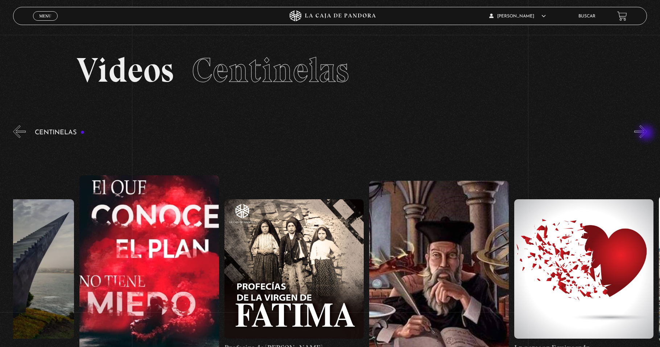
click at [647, 133] on button "»" at bounding box center [640, 131] width 13 height 13
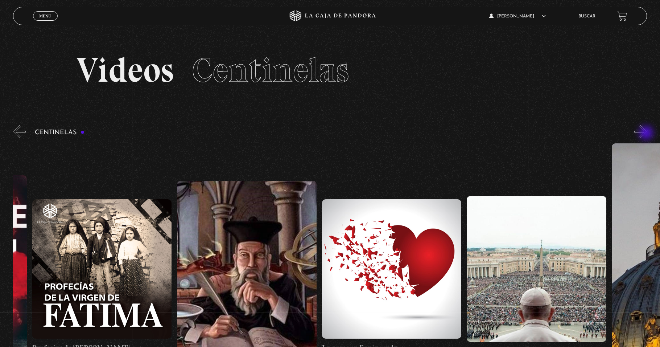
click at [647, 133] on button "»" at bounding box center [640, 131] width 13 height 13
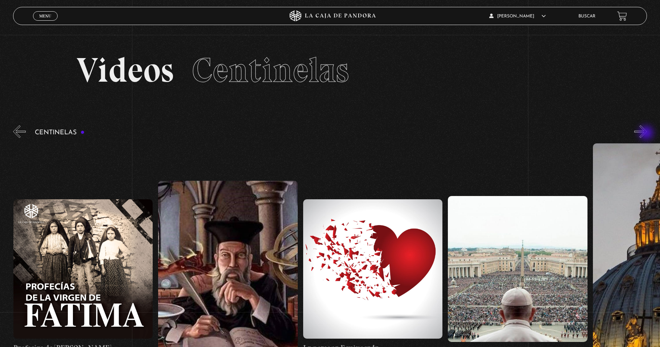
click at [647, 133] on button "»" at bounding box center [640, 131] width 13 height 13
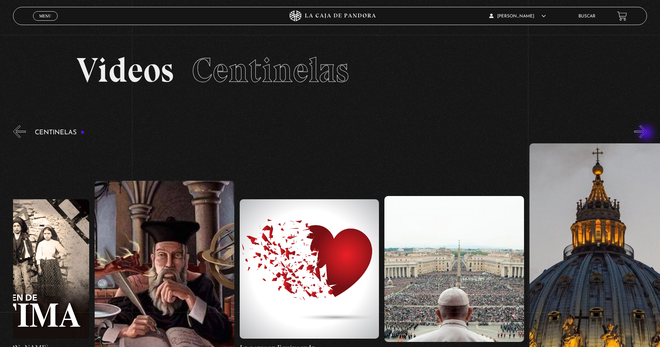
click at [647, 133] on button "»" at bounding box center [640, 131] width 13 height 13
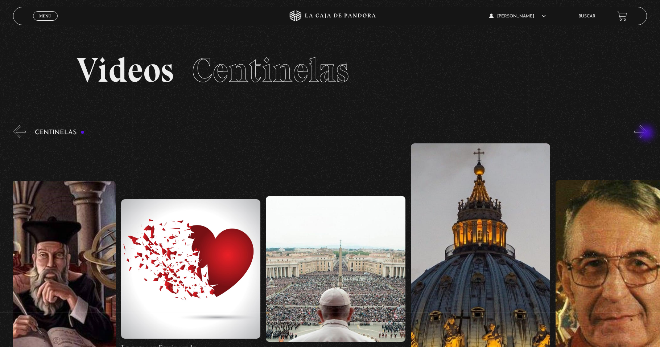
click at [647, 133] on button "»" at bounding box center [640, 131] width 13 height 13
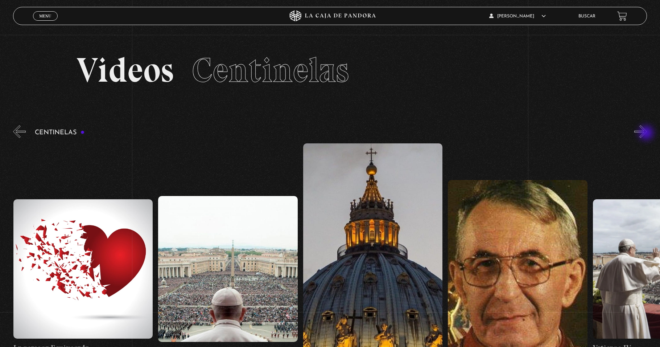
click at [647, 133] on button "»" at bounding box center [640, 131] width 13 height 13
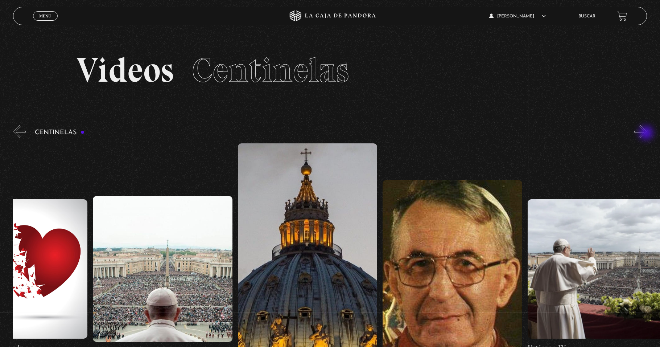
click at [647, 133] on button "»" at bounding box center [640, 131] width 13 height 13
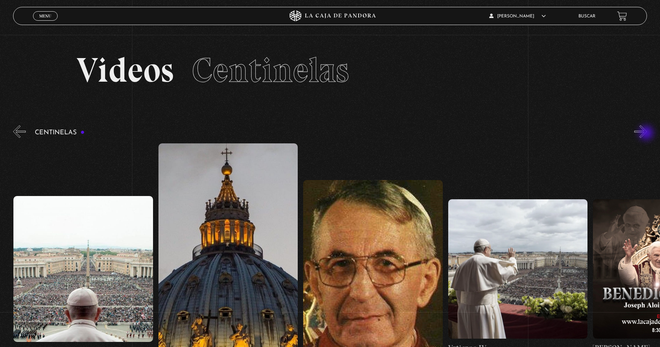
click at [647, 133] on button "»" at bounding box center [640, 131] width 13 height 13
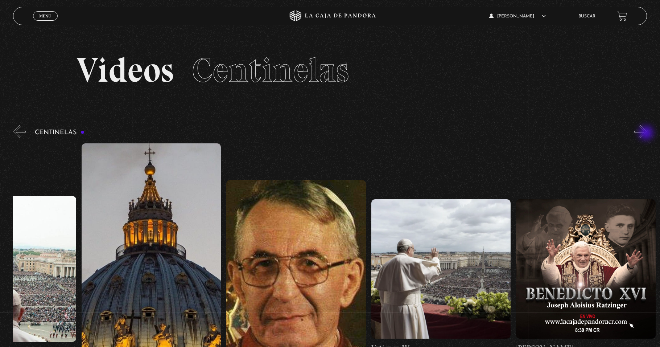
click at [647, 133] on button "»" at bounding box center [640, 131] width 13 height 13
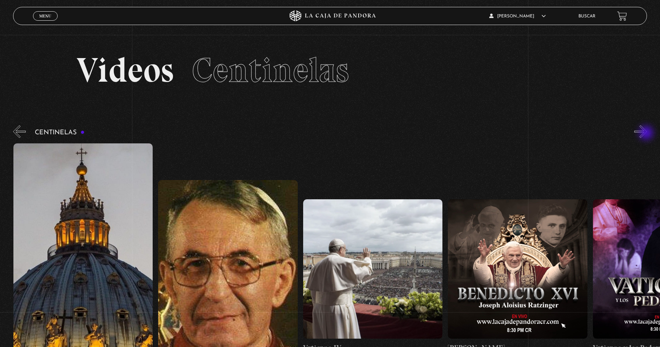
click at [647, 133] on button "»" at bounding box center [640, 131] width 13 height 13
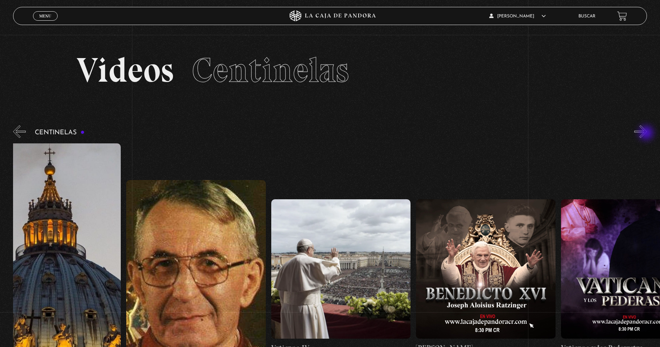
click at [647, 133] on button "»" at bounding box center [640, 131] width 13 height 13
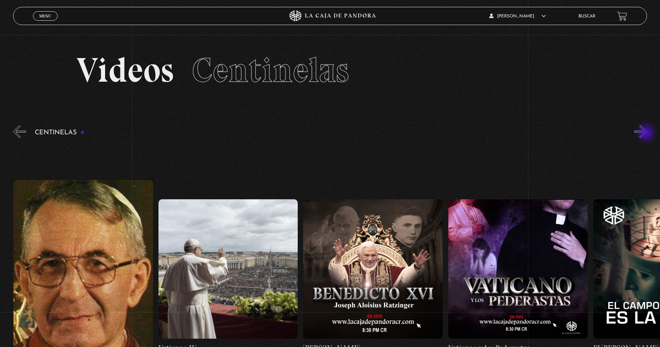
click at [647, 133] on button "»" at bounding box center [640, 131] width 13 height 13
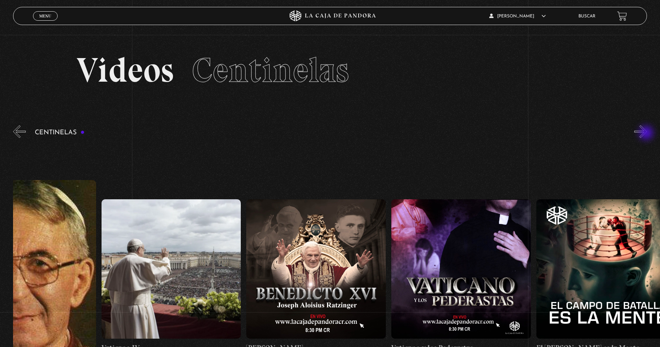
click at [647, 133] on button "»" at bounding box center [640, 131] width 13 height 13
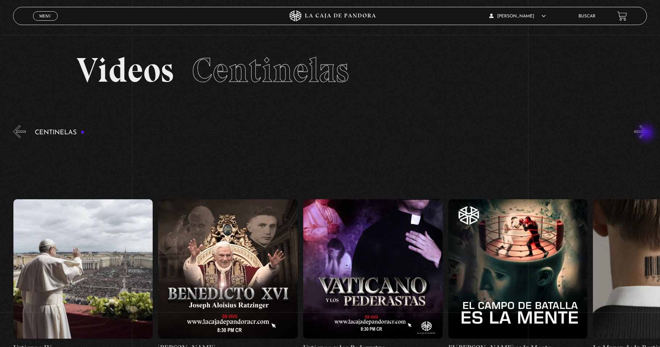
click at [647, 133] on button "»" at bounding box center [640, 131] width 13 height 13
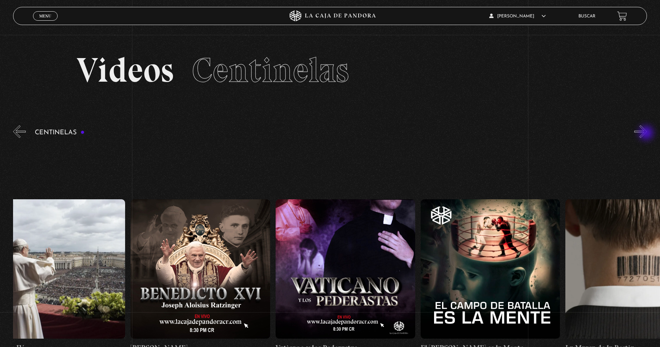
click at [647, 133] on button "»" at bounding box center [640, 131] width 13 height 13
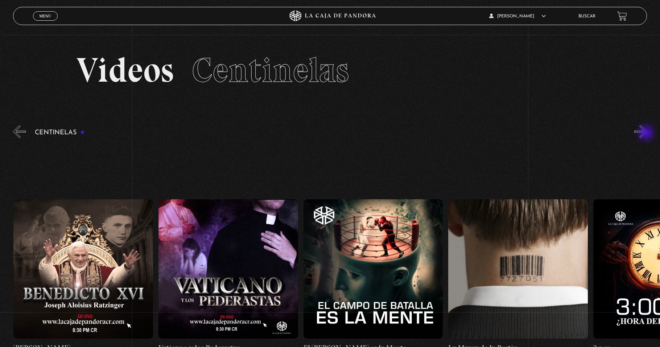
click at [647, 133] on button "»" at bounding box center [640, 131] width 13 height 13
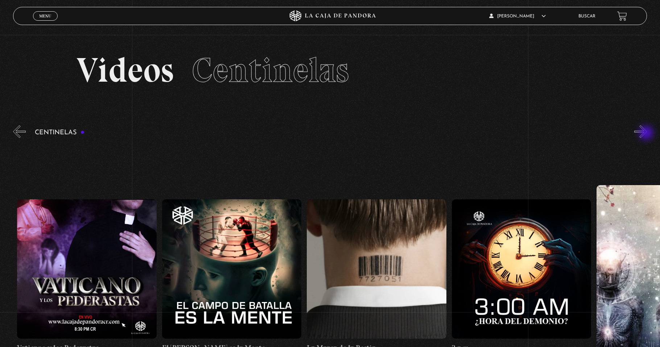
click at [647, 133] on button "»" at bounding box center [640, 131] width 13 height 13
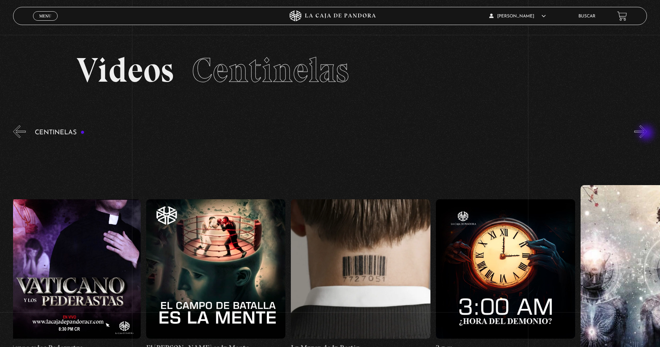
click at [647, 133] on button "»" at bounding box center [640, 131] width 13 height 13
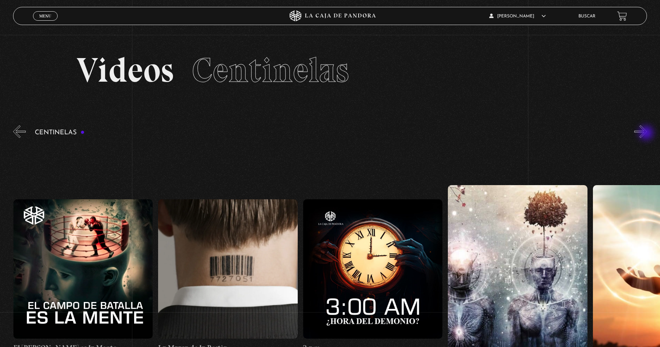
click at [647, 133] on button "»" at bounding box center [640, 131] width 13 height 13
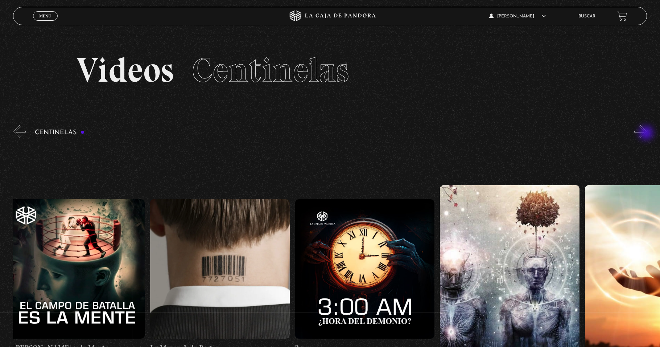
click at [647, 133] on button "»" at bounding box center [640, 131] width 13 height 13
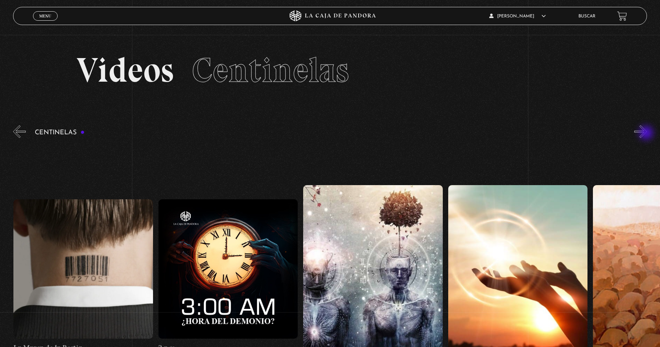
click at [647, 133] on button "»" at bounding box center [640, 131] width 13 height 13
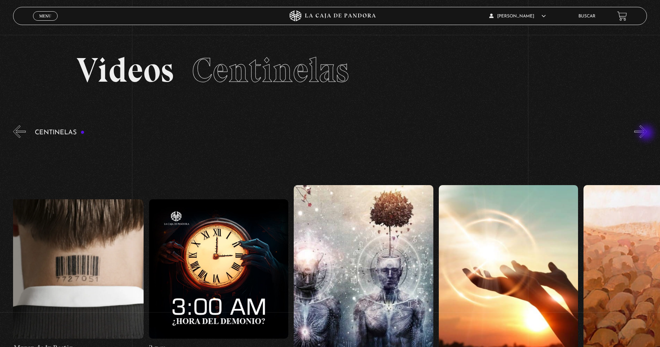
click at [647, 133] on button "»" at bounding box center [640, 131] width 13 height 13
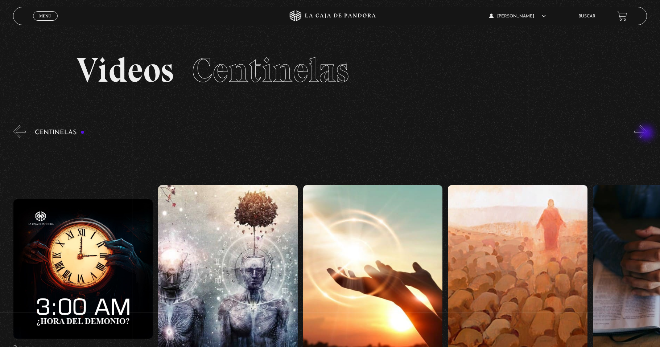
click at [647, 133] on button "»" at bounding box center [640, 131] width 13 height 13
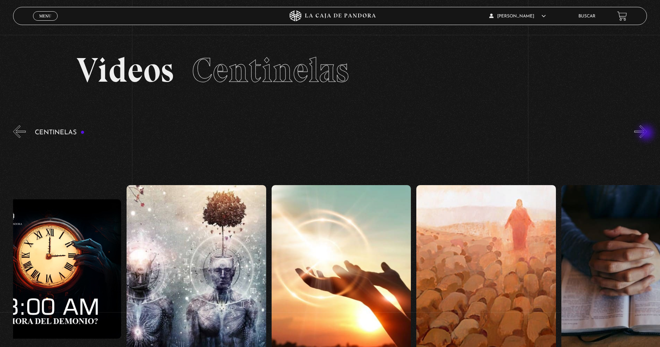
click at [647, 133] on button "»" at bounding box center [640, 131] width 13 height 13
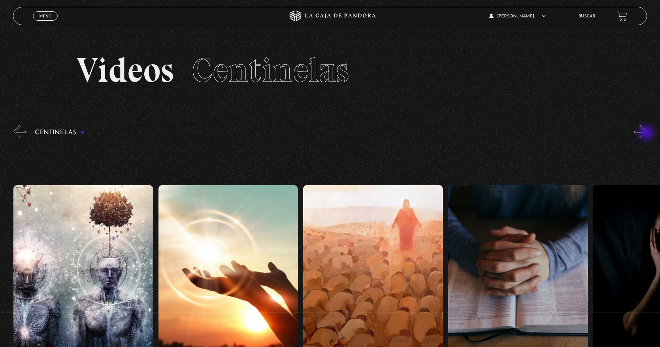
click at [647, 133] on button "»" at bounding box center [640, 131] width 13 height 13
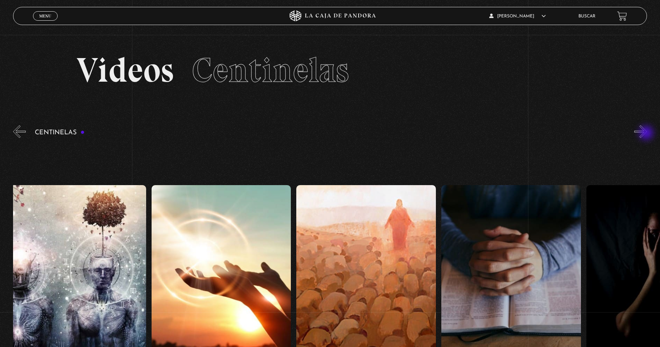
click at [647, 133] on button "»" at bounding box center [640, 131] width 13 height 13
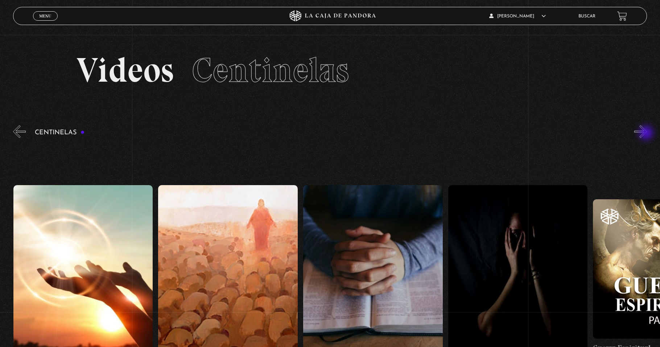
click at [647, 133] on button "»" at bounding box center [640, 131] width 13 height 13
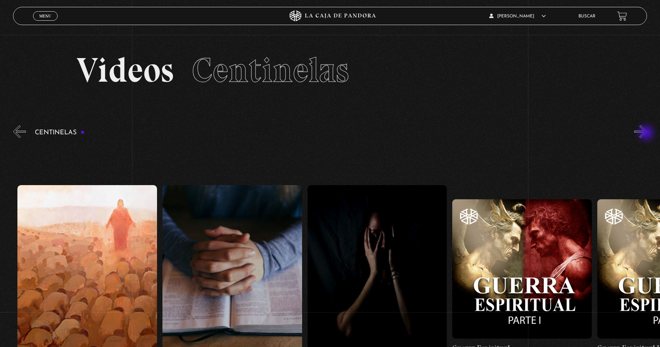
click at [647, 133] on button "»" at bounding box center [640, 131] width 13 height 13
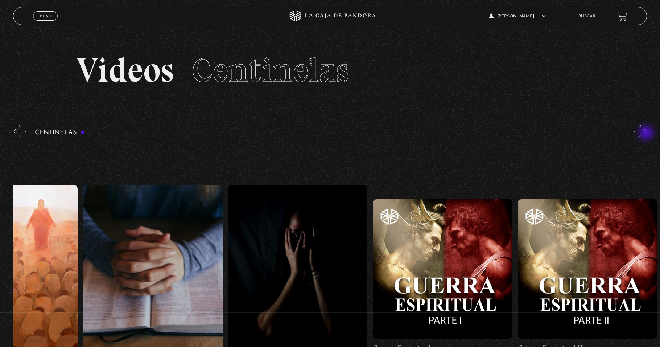
click at [647, 133] on button "»" at bounding box center [640, 131] width 13 height 13
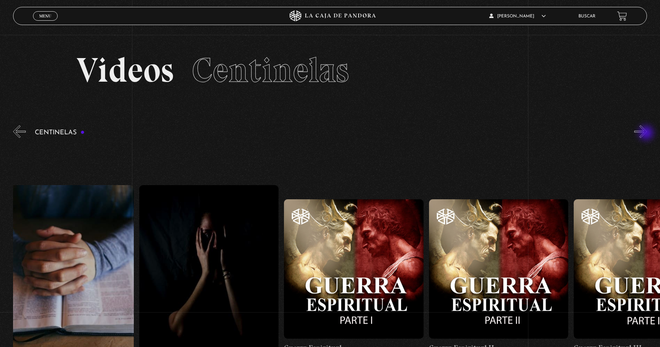
click at [647, 133] on button "»" at bounding box center [640, 131] width 13 height 13
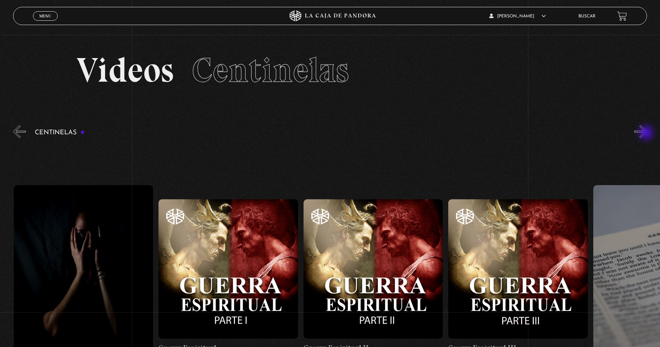
click at [647, 133] on button "»" at bounding box center [640, 131] width 13 height 13
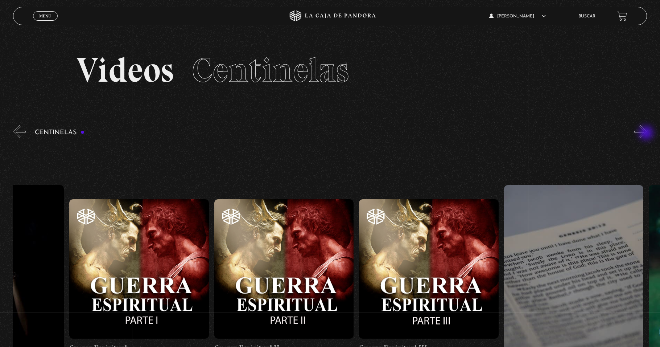
click at [647, 133] on button "»" at bounding box center [640, 131] width 13 height 13
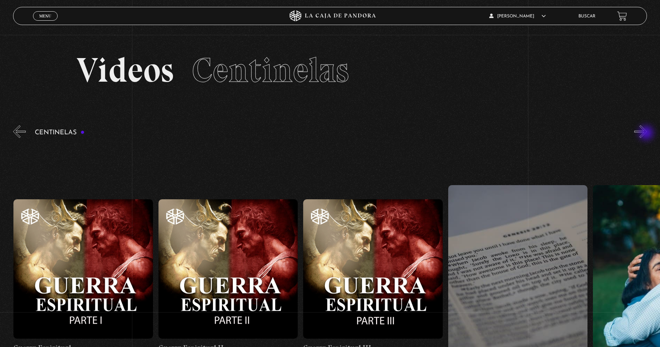
click at [647, 133] on button "»" at bounding box center [640, 131] width 13 height 13
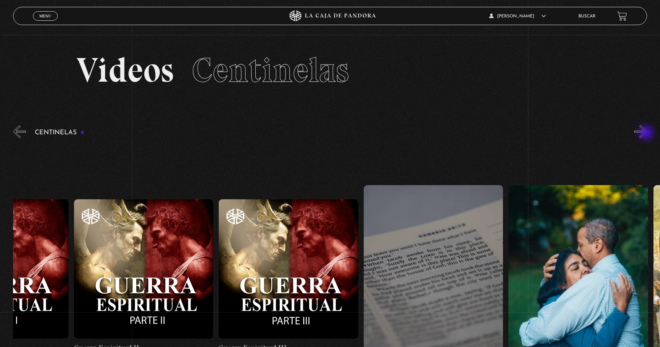
click at [647, 133] on button "»" at bounding box center [640, 131] width 13 height 13
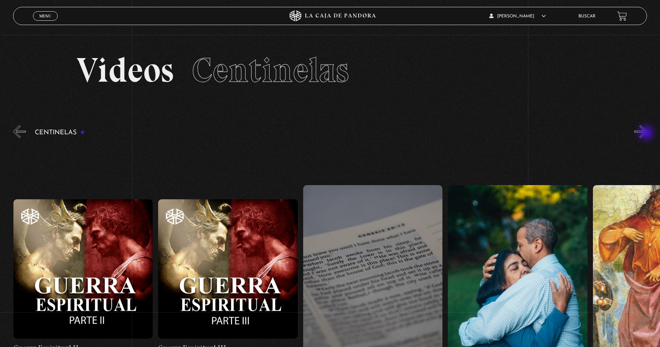
click at [647, 133] on button "»" at bounding box center [640, 131] width 13 height 13
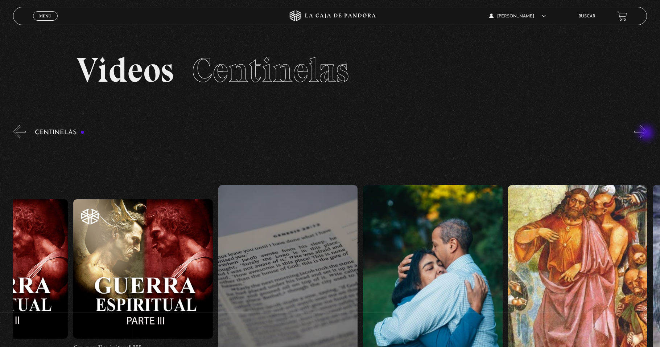
click at [647, 133] on button "»" at bounding box center [640, 131] width 13 height 13
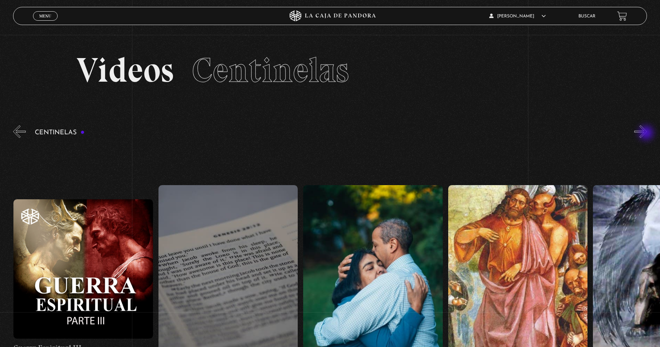
click at [647, 133] on button "»" at bounding box center [640, 131] width 13 height 13
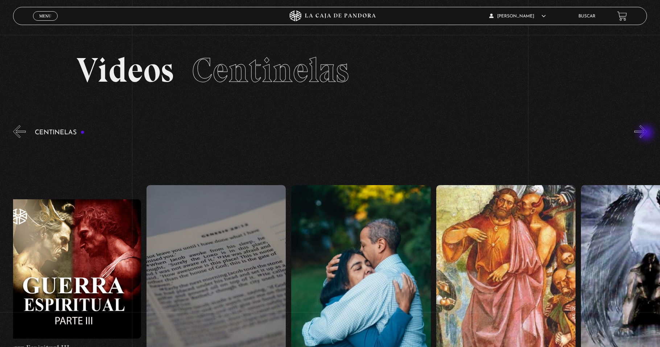
click at [647, 133] on button "»" at bounding box center [640, 131] width 13 height 13
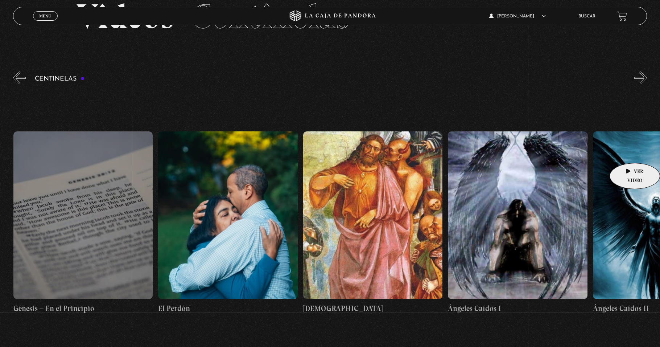
scroll to position [73, 0]
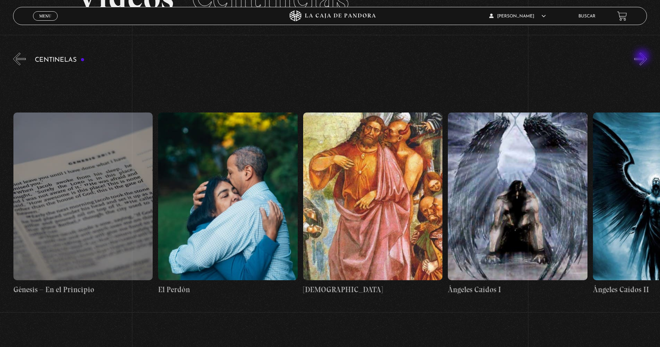
click at [643, 57] on button "»" at bounding box center [640, 59] width 13 height 13
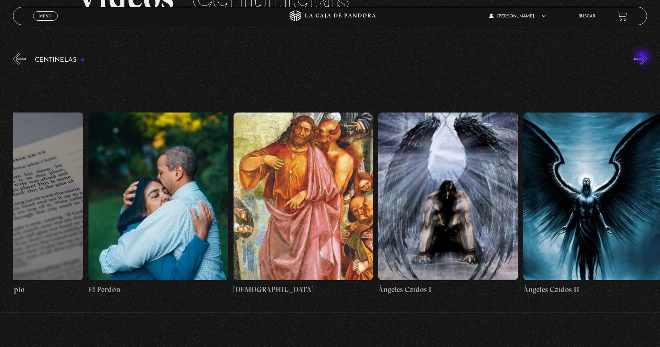
click at [643, 57] on button "»" at bounding box center [640, 59] width 13 height 13
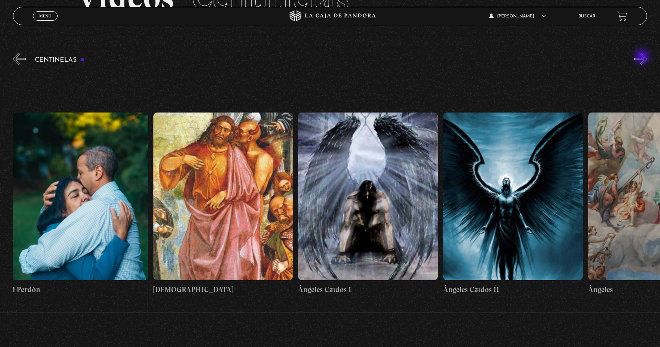
click at [643, 57] on button "»" at bounding box center [640, 59] width 13 height 13
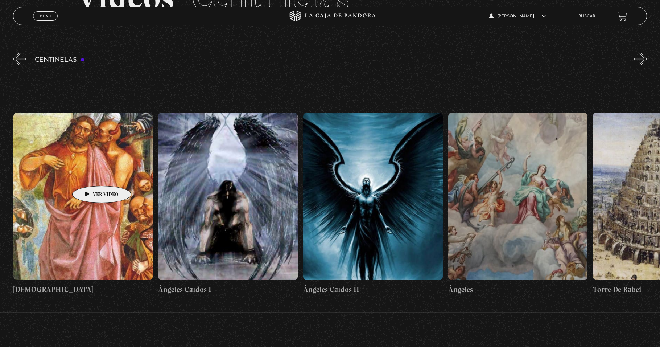
click at [91, 174] on figure at bounding box center [83, 195] width 140 height 167
